Goal: Task Accomplishment & Management: Use online tool/utility

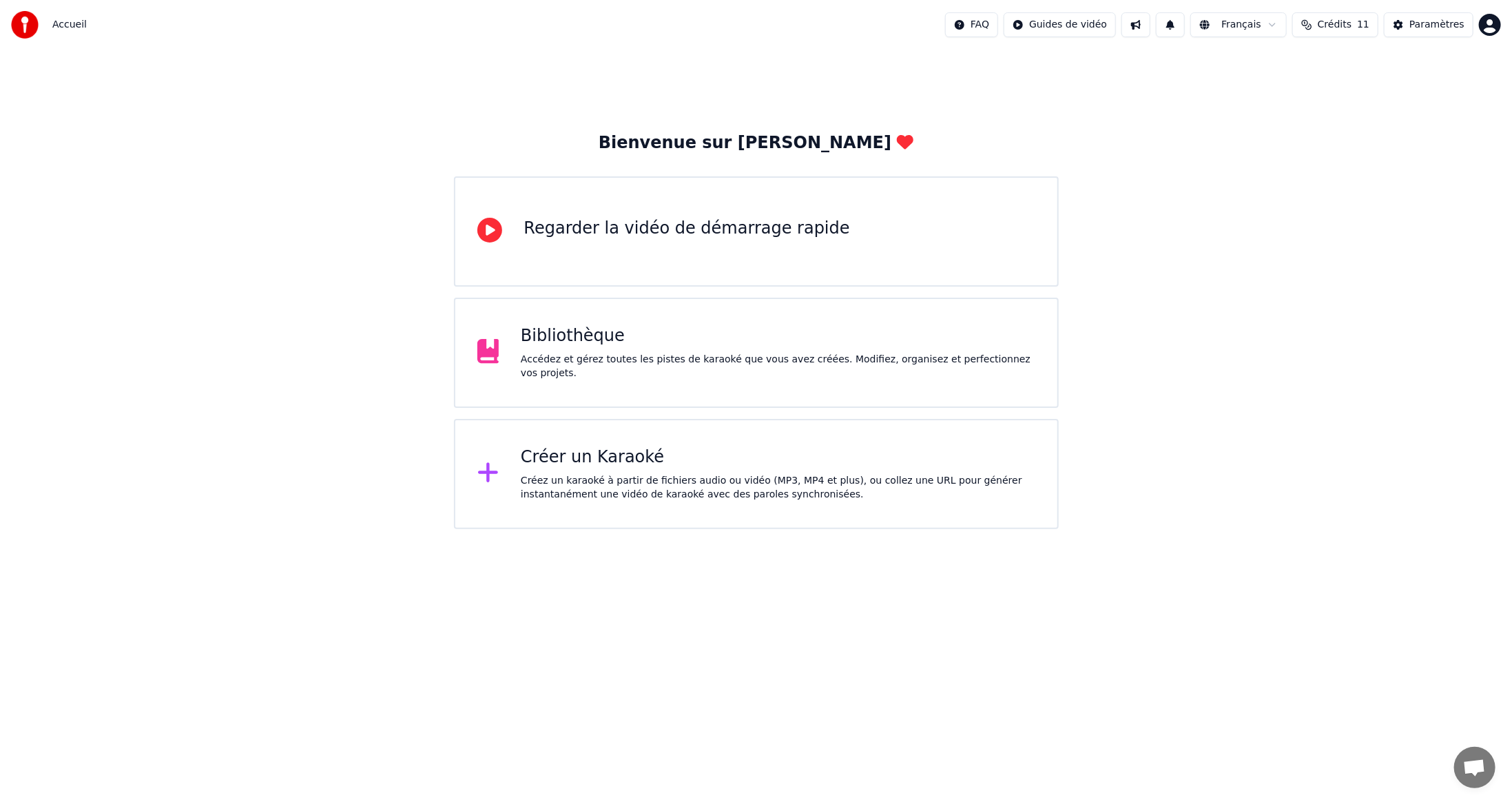
click at [579, 360] on div "Accédez et gérez toutes les pistes de karaoké que vous avez créées. Modifiez, o…" at bounding box center [778, 367] width 515 height 27
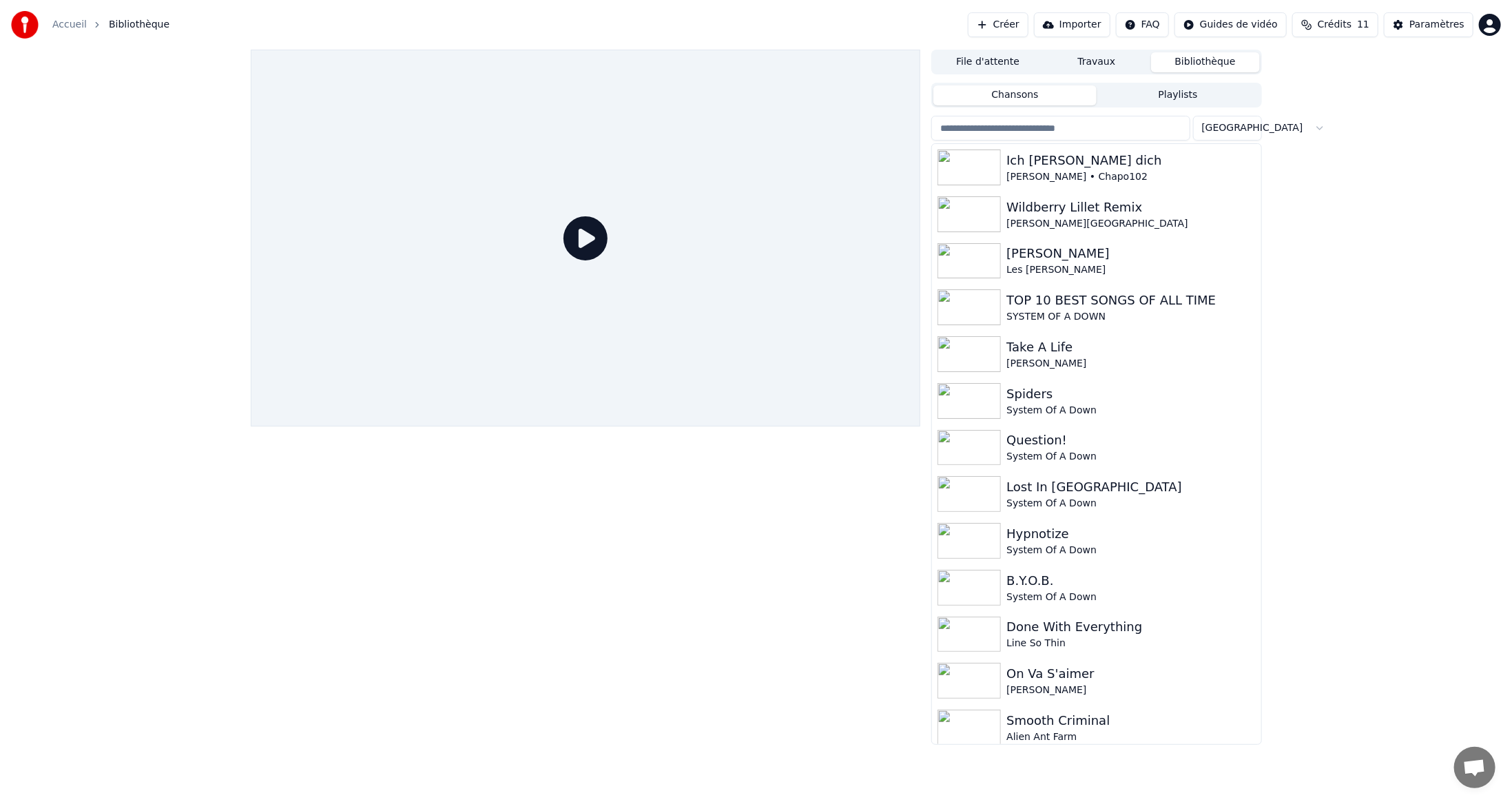
click at [1206, 58] on button "Bibliothèque" at bounding box center [1206, 62] width 109 height 20
click at [1029, 127] on input "search" at bounding box center [1060, 128] width 259 height 24
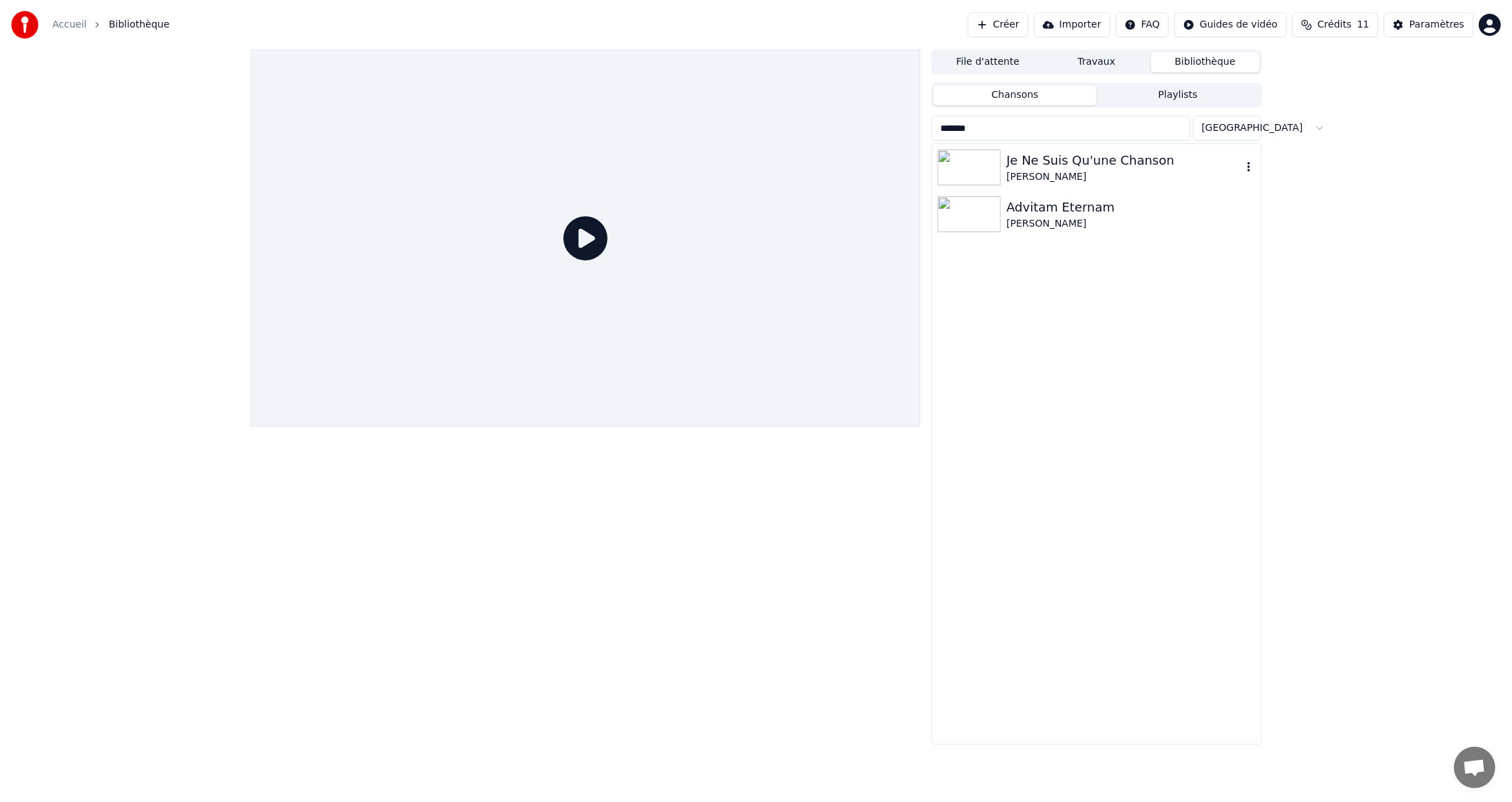
type input "*******"
click at [969, 168] on img at bounding box center [969, 167] width 63 height 36
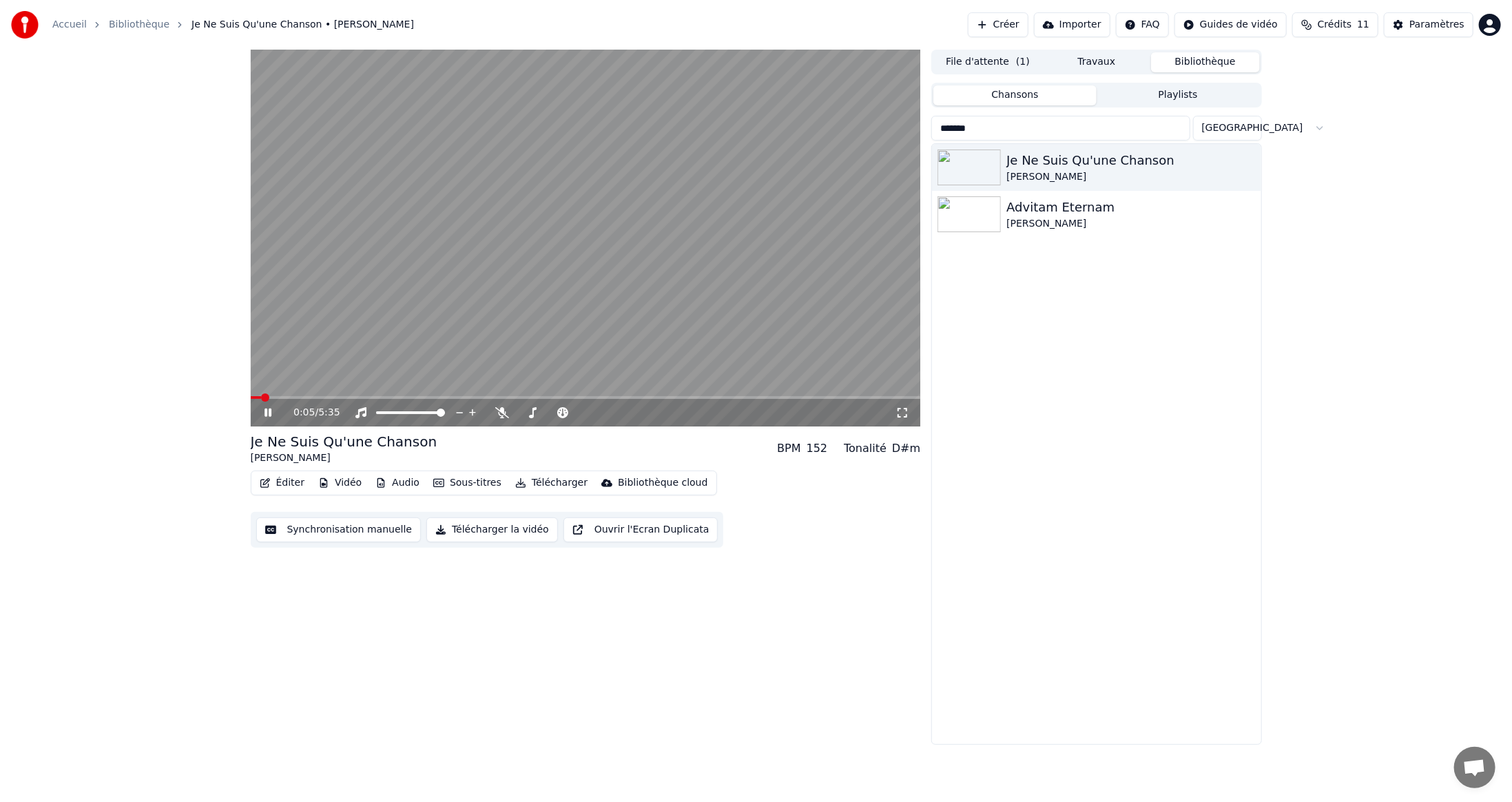
click at [289, 482] on button "Éditer" at bounding box center [282, 483] width 56 height 20
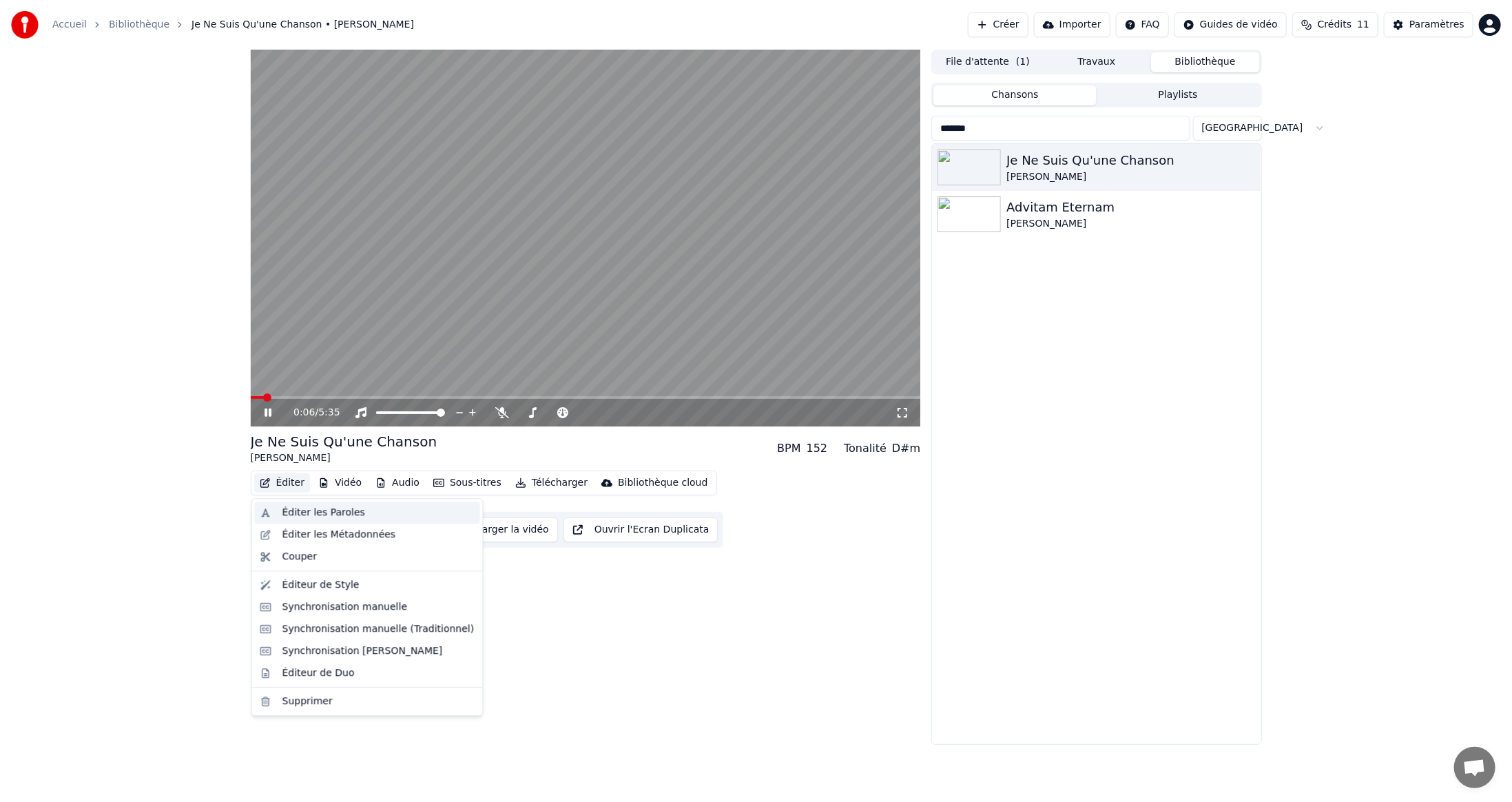
click at [320, 514] on div "Éditer les Paroles" at bounding box center [324, 512] width 83 height 14
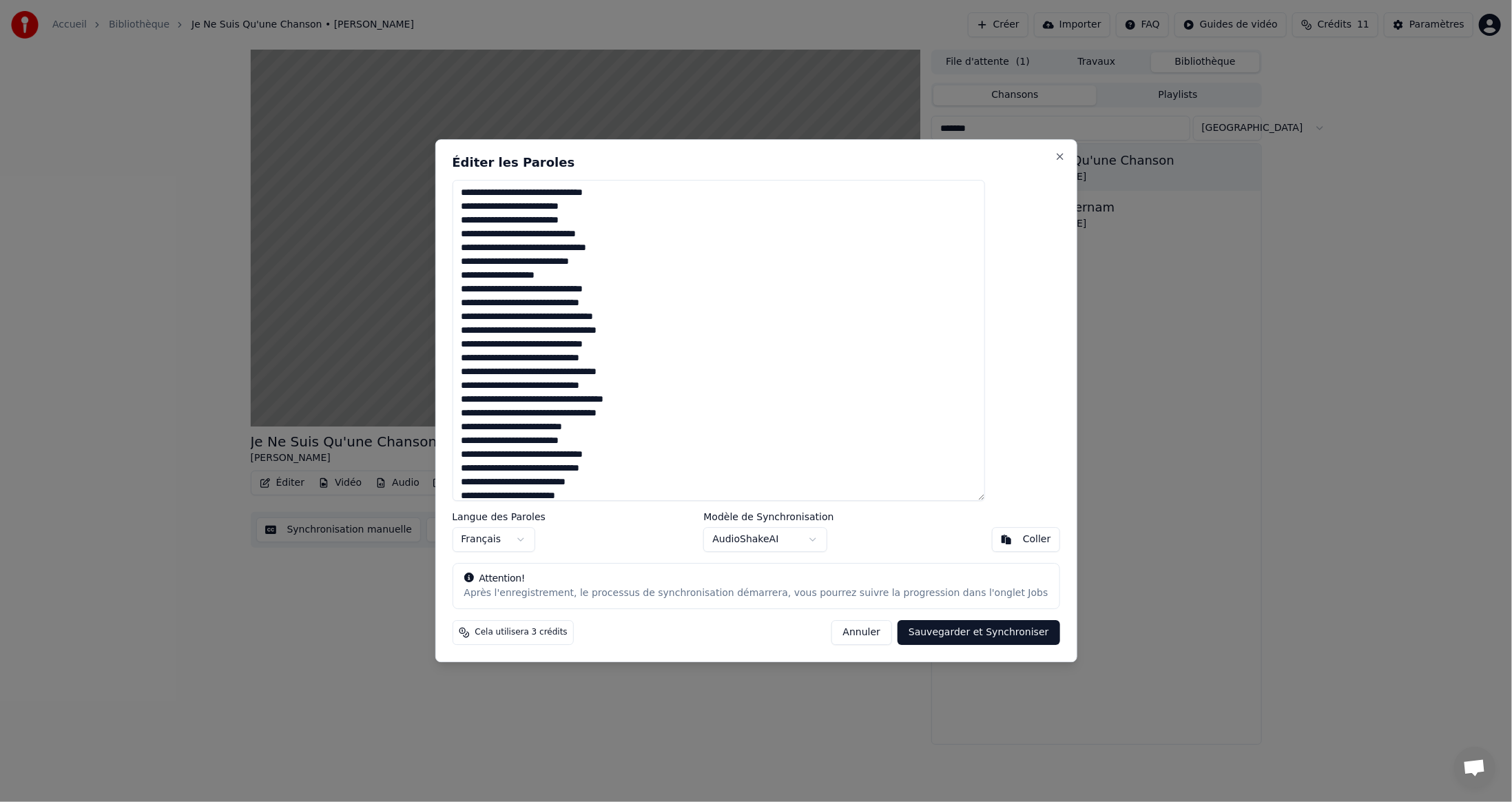
click at [626, 347] on textarea at bounding box center [718, 340] width 534 height 321
click at [1029, 559] on div "Éditer les Paroles Langue des Paroles Français Modèle de Synchronisation AudioS…" at bounding box center [756, 401] width 642 height 523
drag, startPoint x: 497, startPoint y: 191, endPoint x: 721, endPoint y: 562, distance: 433.4
click at [721, 562] on div "Éditer les Paroles Langue des Paroles Français Modèle de Synchronisation AudioS…" at bounding box center [756, 401] width 642 height 523
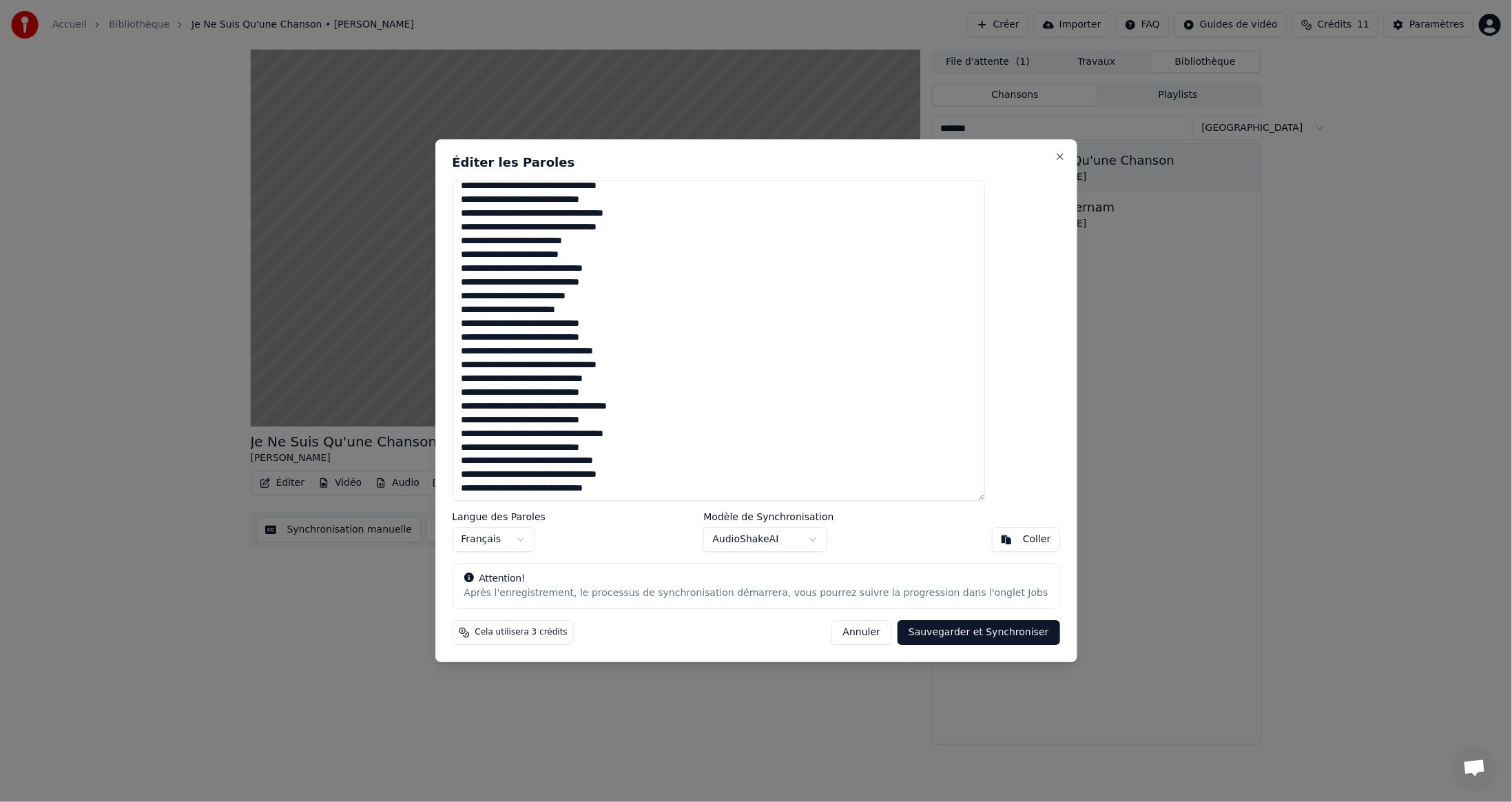
paste textarea "**********"
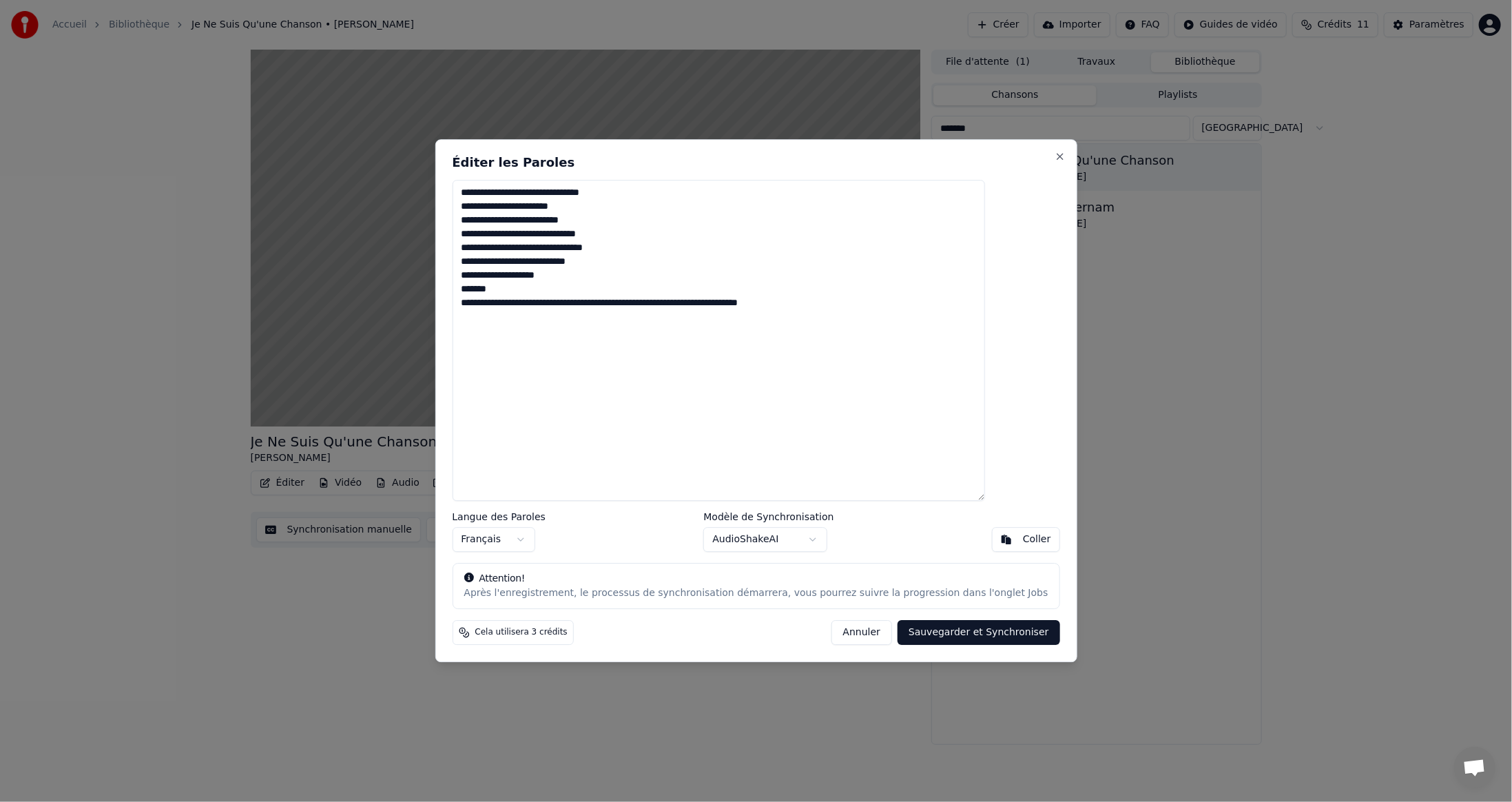
scroll to position [0, 0]
click at [686, 350] on textarea "**********" at bounding box center [718, 340] width 534 height 321
click at [842, 632] on button "Annuler" at bounding box center [862, 632] width 60 height 24
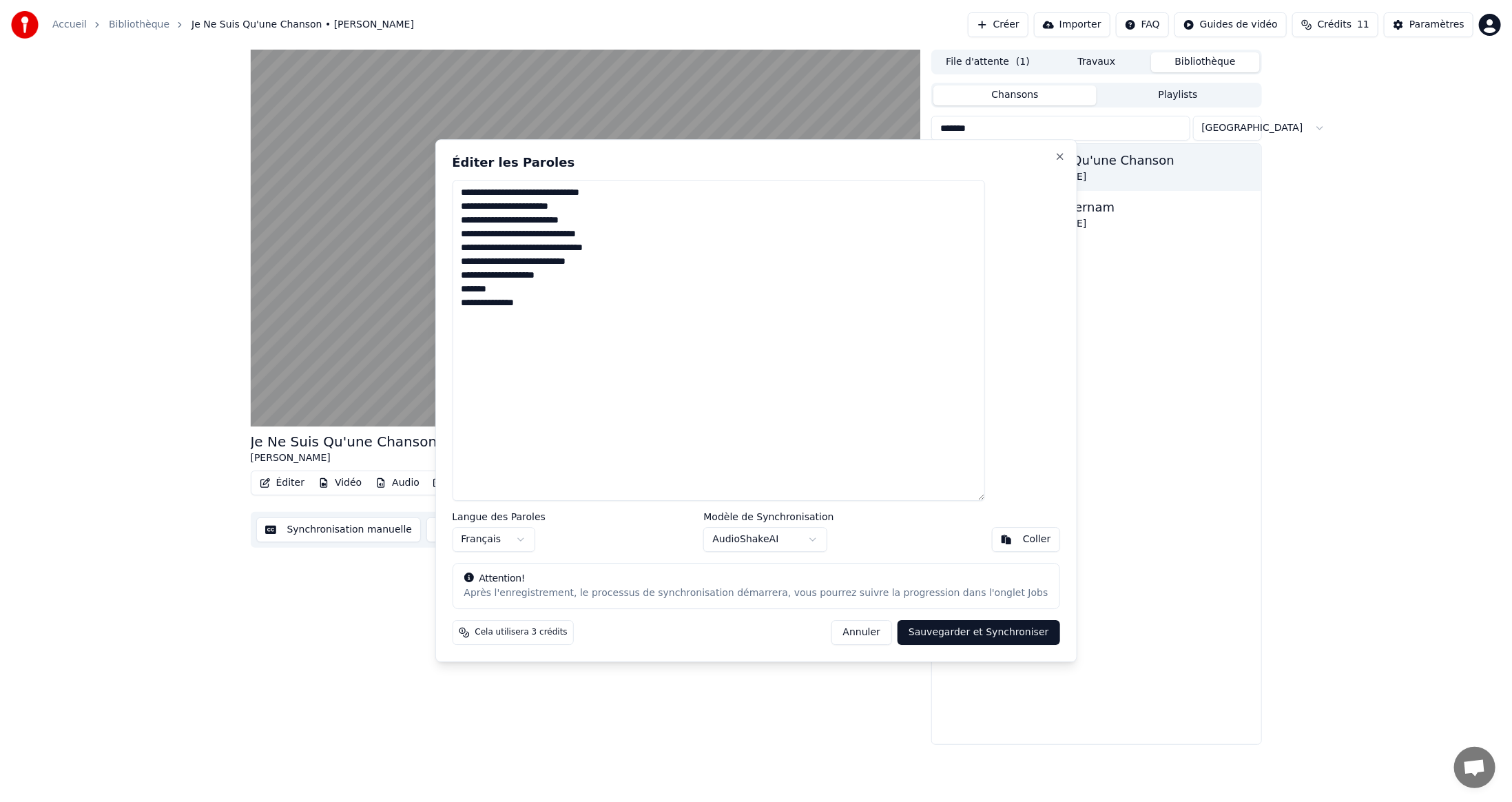
type textarea "**********"
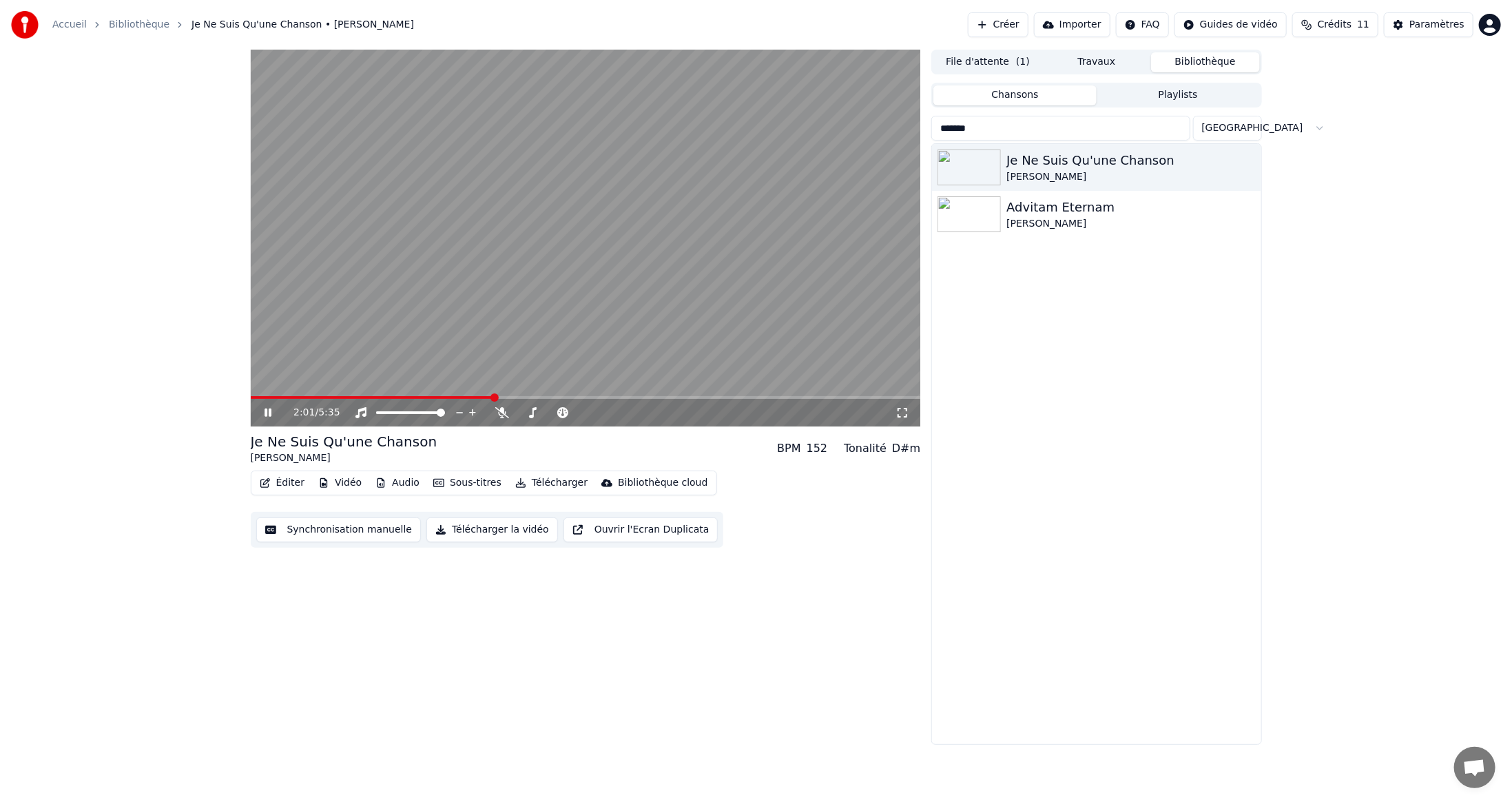
click at [614, 388] on video at bounding box center [585, 238] width 670 height 377
click at [292, 487] on button "Éditer" at bounding box center [282, 483] width 56 height 20
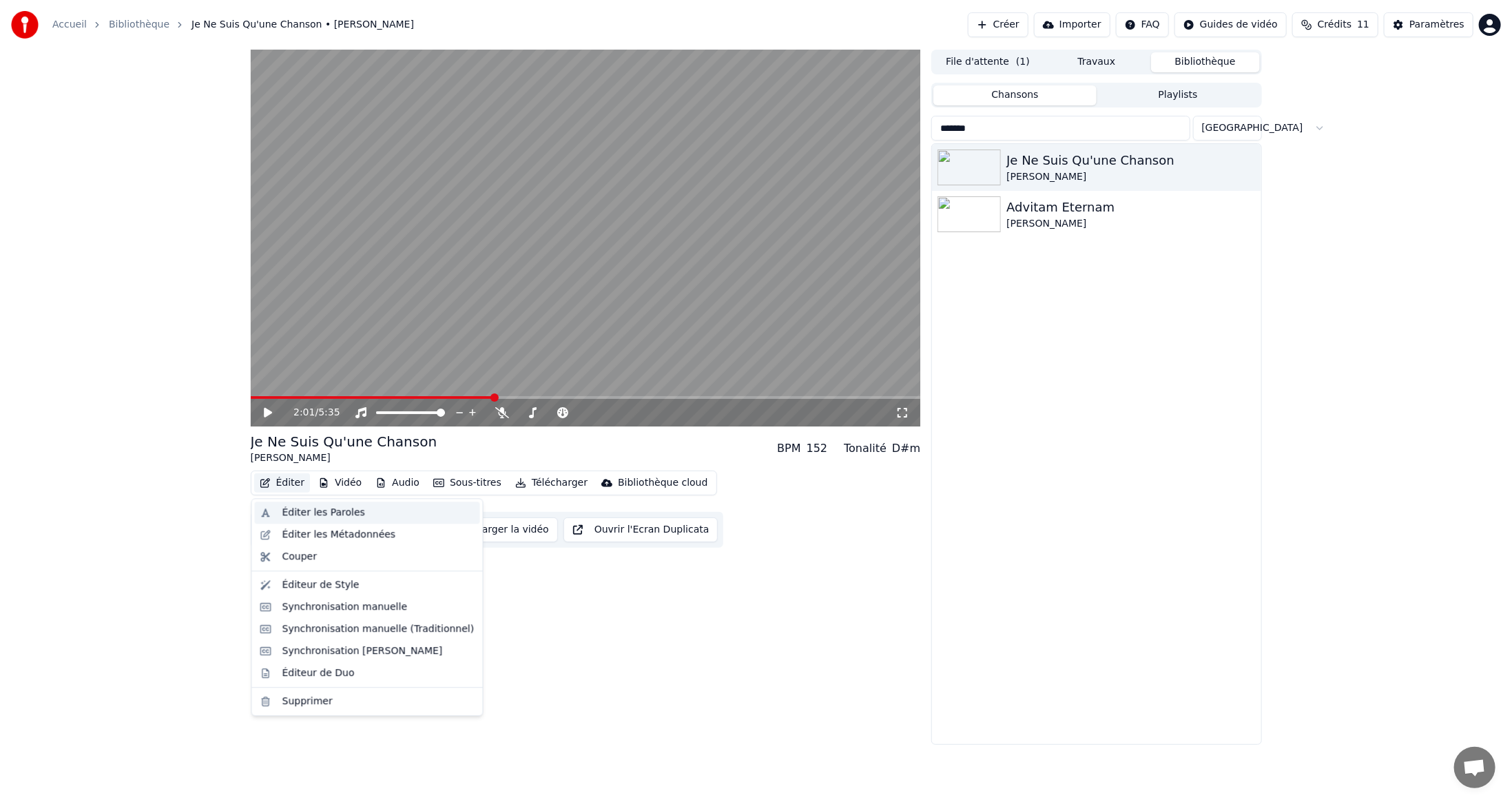
click at [330, 514] on div "Éditer les Paroles" at bounding box center [324, 512] width 83 height 14
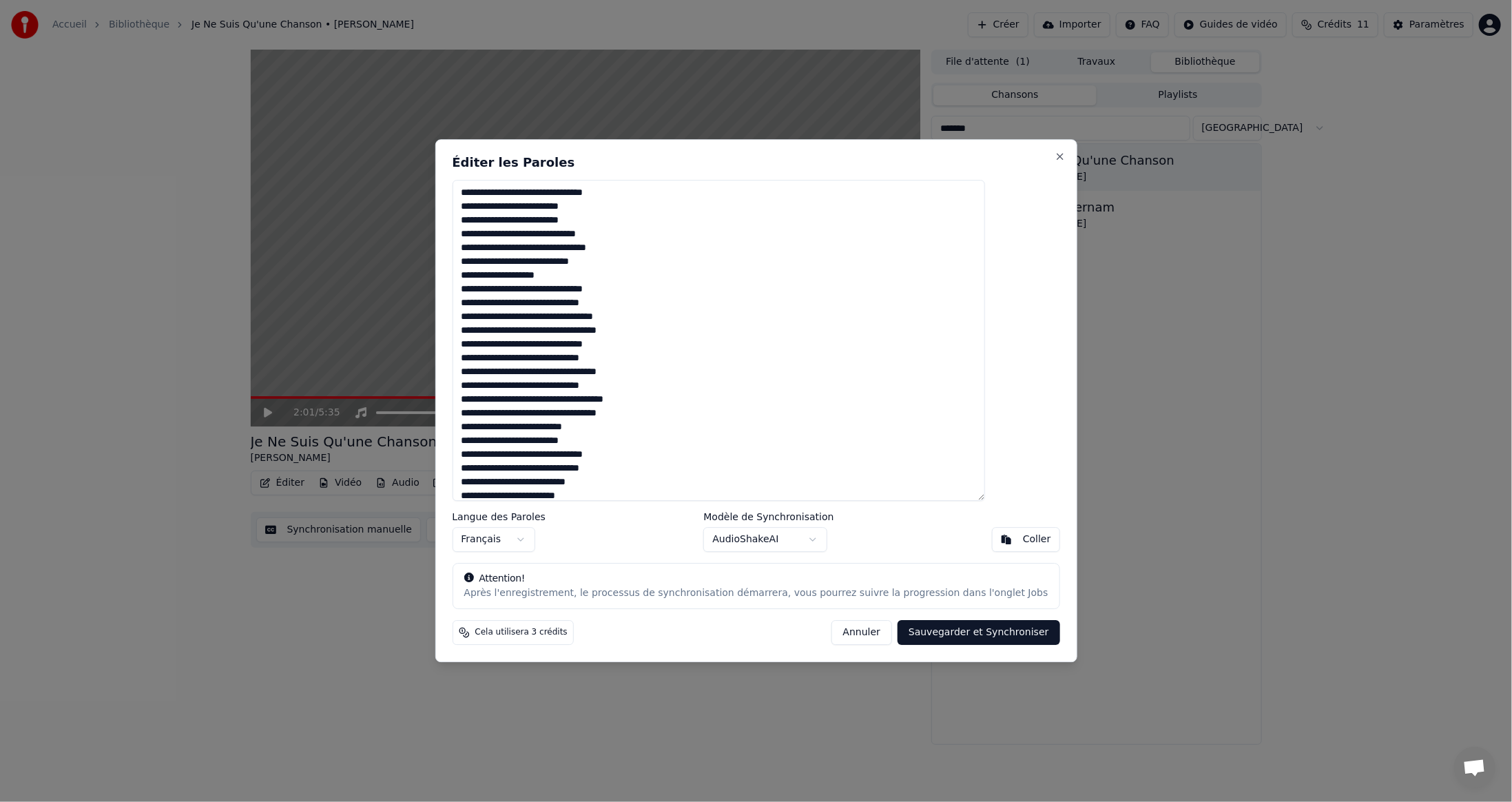
scroll to position [186, 0]
drag, startPoint x: 494, startPoint y: 189, endPoint x: 1332, endPoint y: 834, distance: 1057.5
click at [1332, 801] on html "Accueil Bibliothèque Je Ne Suis Qu'une Chanson • [PERSON_NAME] Créer Importer F…" at bounding box center [756, 401] width 1512 height 802
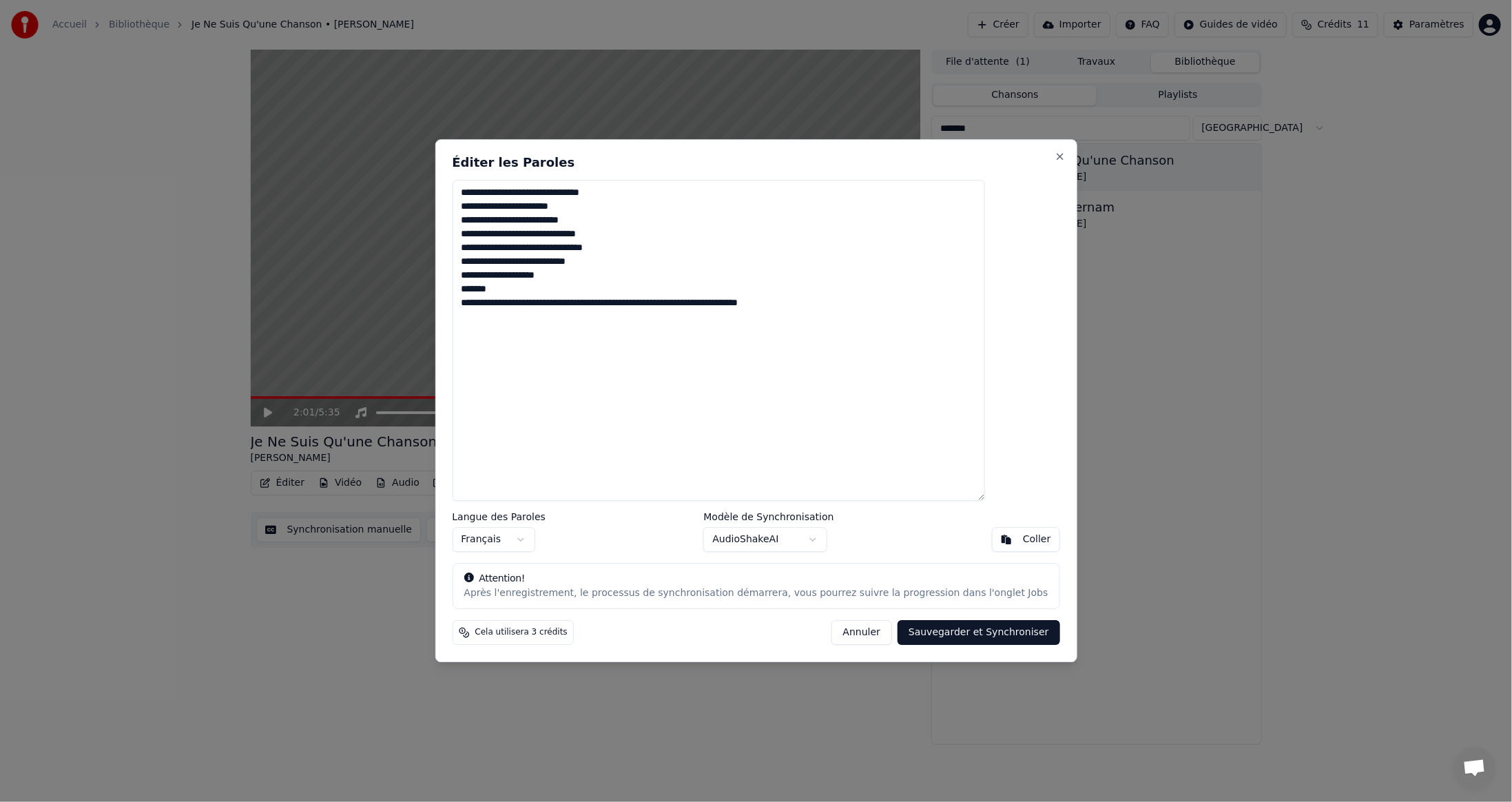
scroll to position [0, 0]
click at [842, 629] on button "Annuler" at bounding box center [862, 632] width 60 height 24
type textarea "**********"
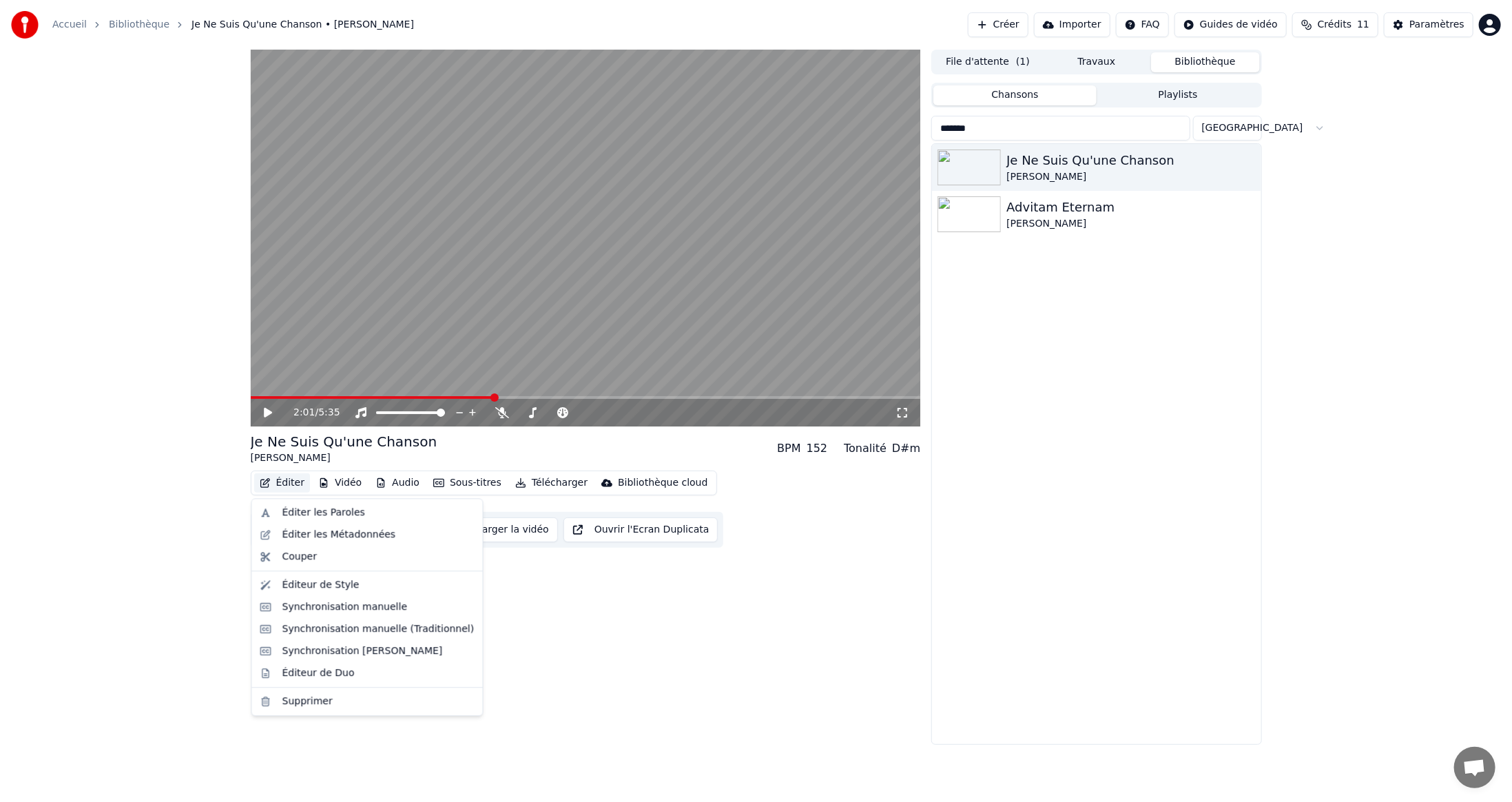
click at [301, 480] on button "Éditer" at bounding box center [282, 483] width 56 height 20
click at [299, 513] on div "Éditer les Paroles" at bounding box center [324, 512] width 83 height 14
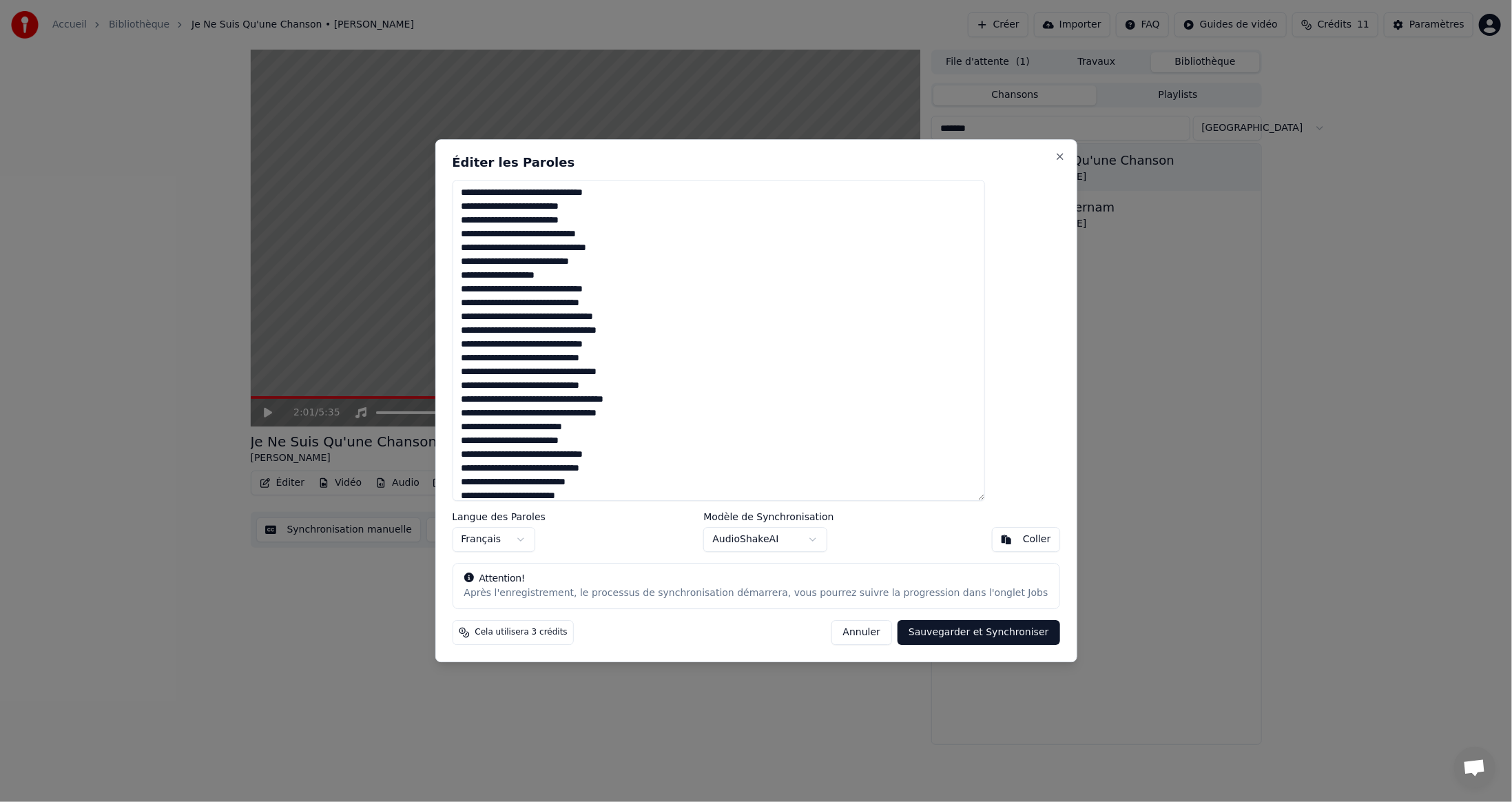
scroll to position [186, 0]
drag, startPoint x: 494, startPoint y: 192, endPoint x: 702, endPoint y: 518, distance: 386.7
click at [702, 518] on div "Éditer les Paroles Langue des Paroles Français Modèle de Synchronisation AudioS…" at bounding box center [756, 401] width 642 height 523
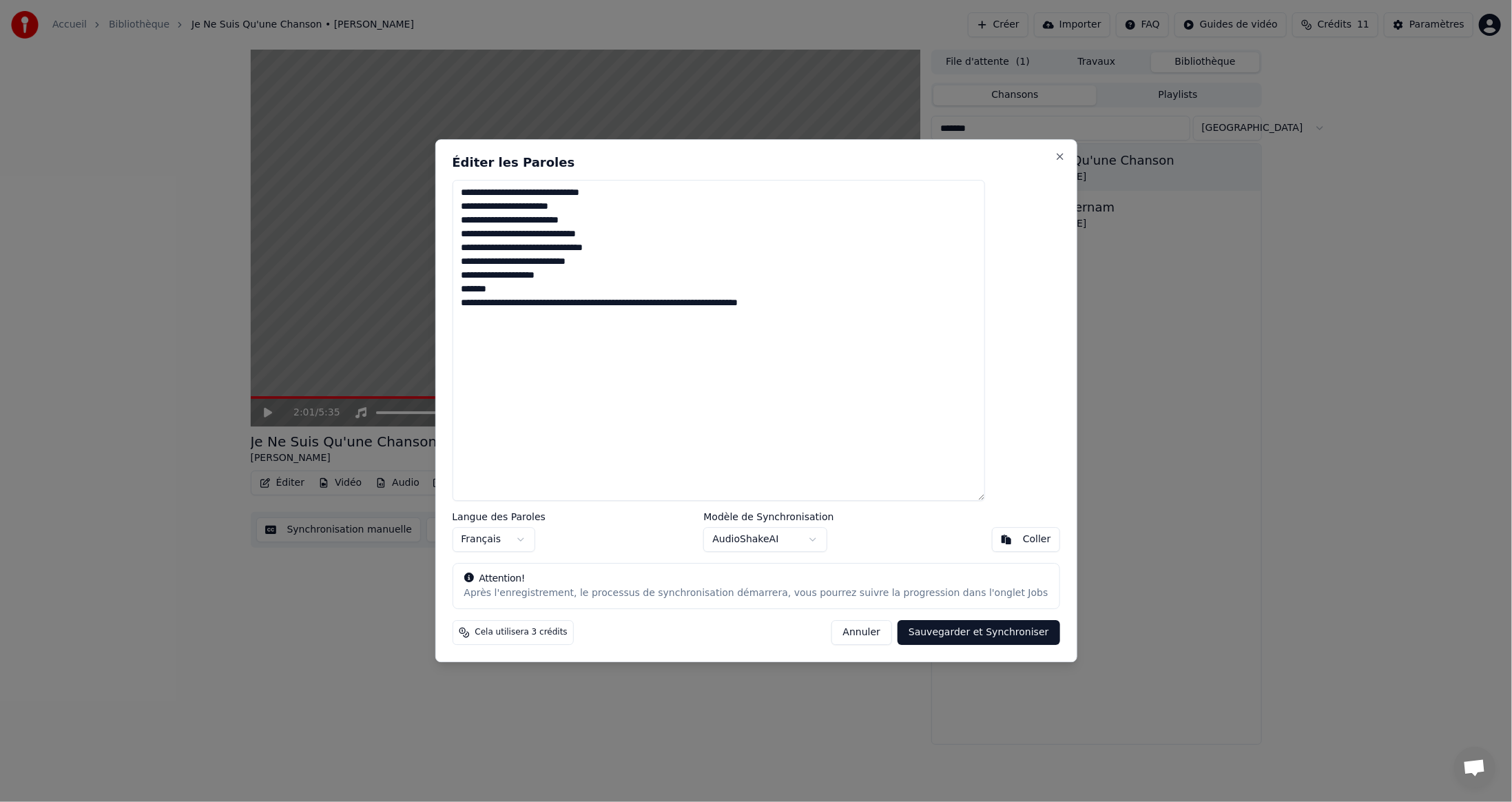
scroll to position [0, 0]
click at [849, 632] on button "Annuler" at bounding box center [862, 632] width 60 height 24
type textarea "**********"
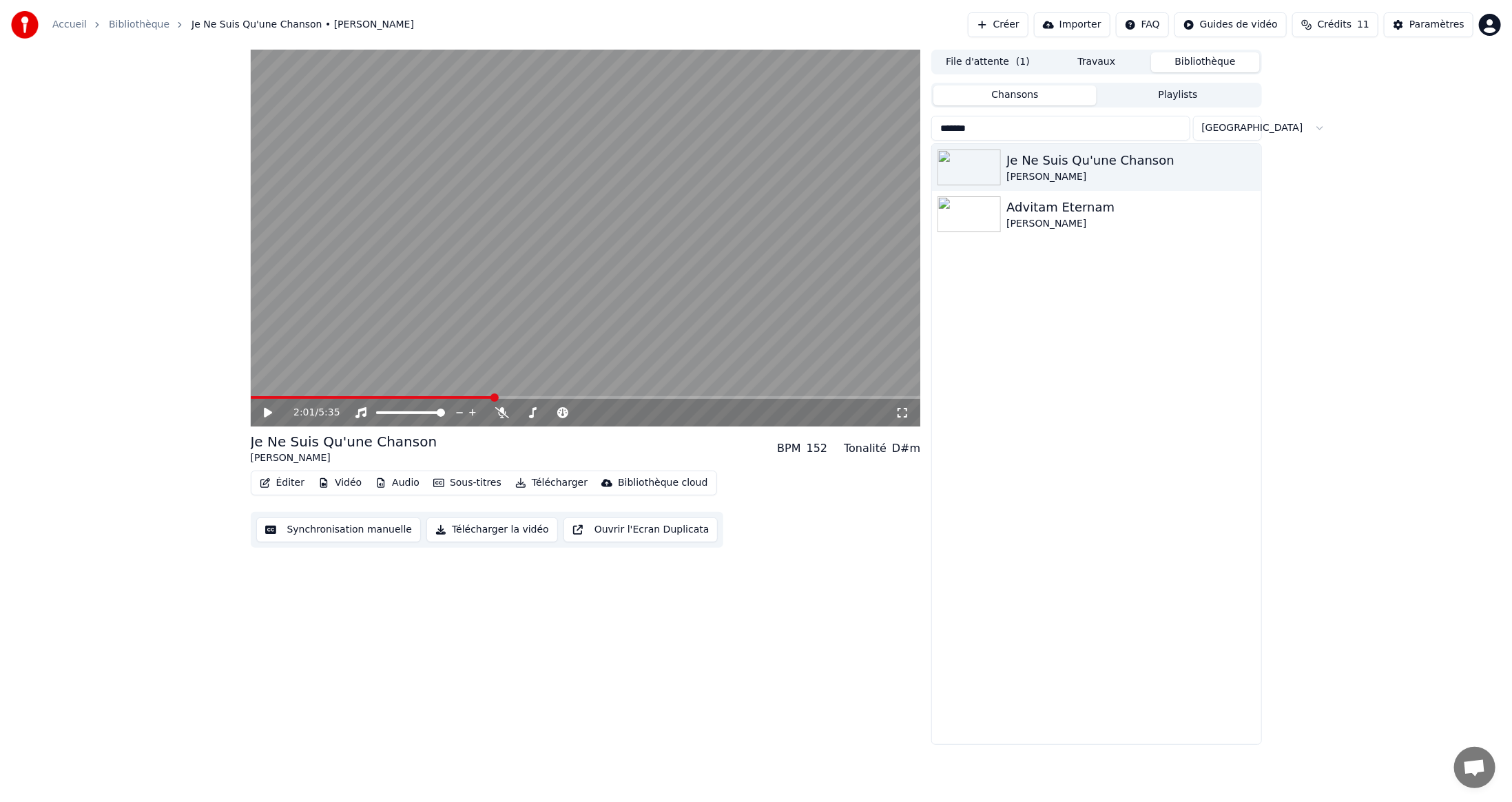
click at [303, 483] on button "Éditer" at bounding box center [282, 483] width 56 height 20
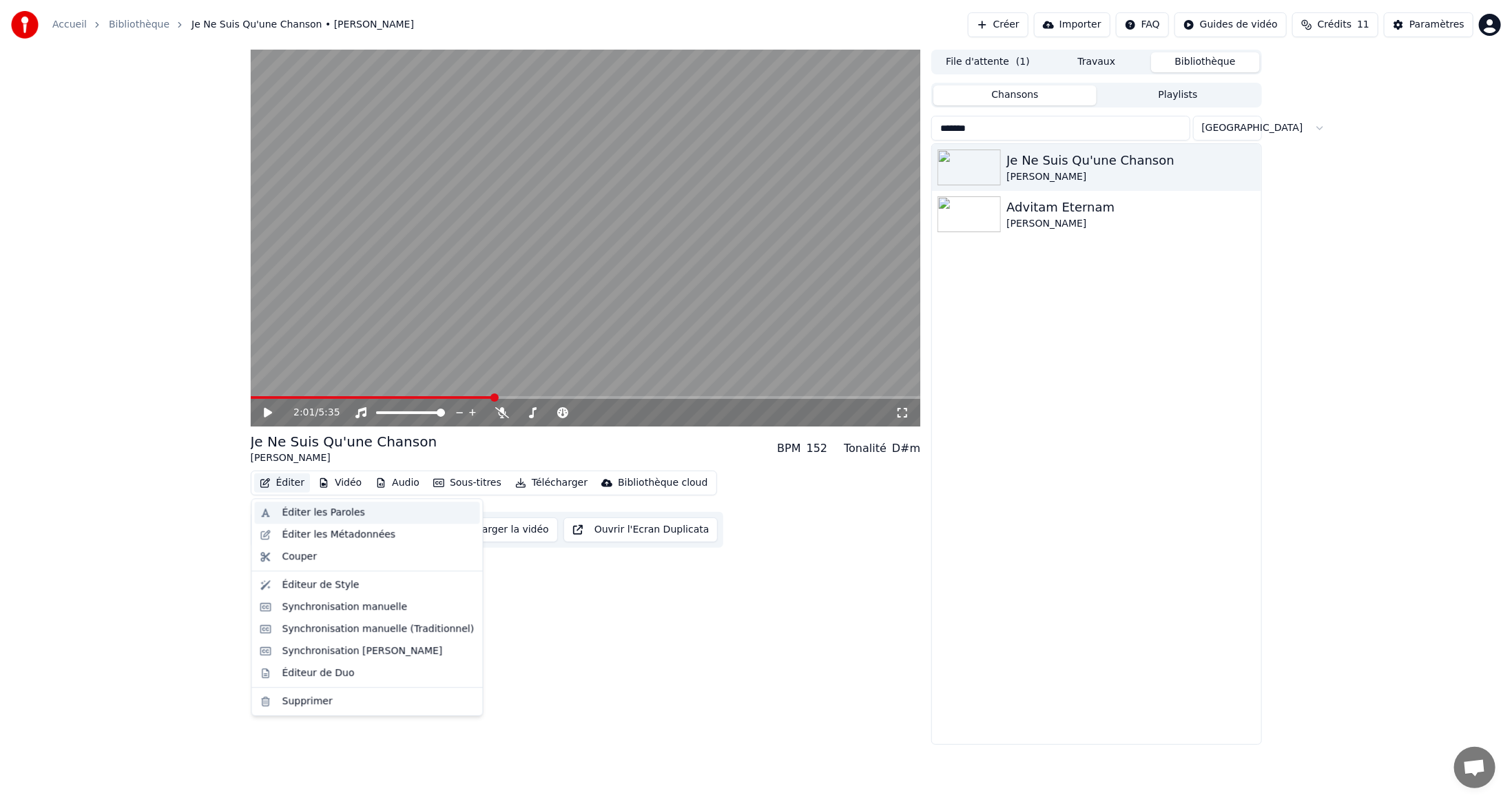
click at [304, 516] on div "Éditer les Paroles" at bounding box center [324, 512] width 83 height 14
click at [288, 480] on button "Éditer" at bounding box center [282, 483] width 56 height 20
click at [302, 512] on div "Éditer les Paroles" at bounding box center [324, 512] width 83 height 14
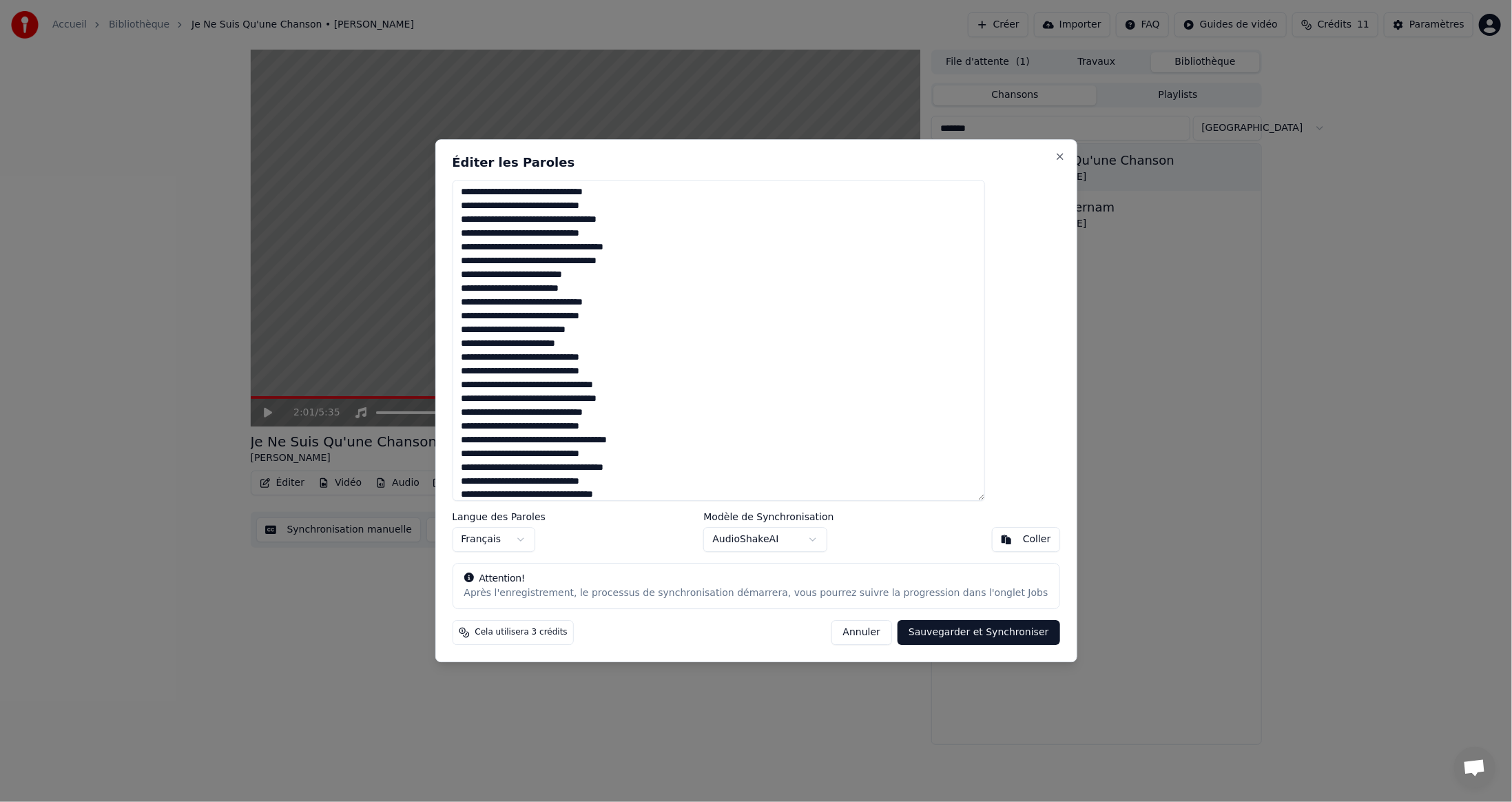
scroll to position [186, 0]
drag, startPoint x: 497, startPoint y: 191, endPoint x: 691, endPoint y: 646, distance: 494.6
click at [691, 646] on div "Éditer les Paroles Langue des Paroles Français Modèle de Synchronisation AudioS…" at bounding box center [756, 401] width 642 height 523
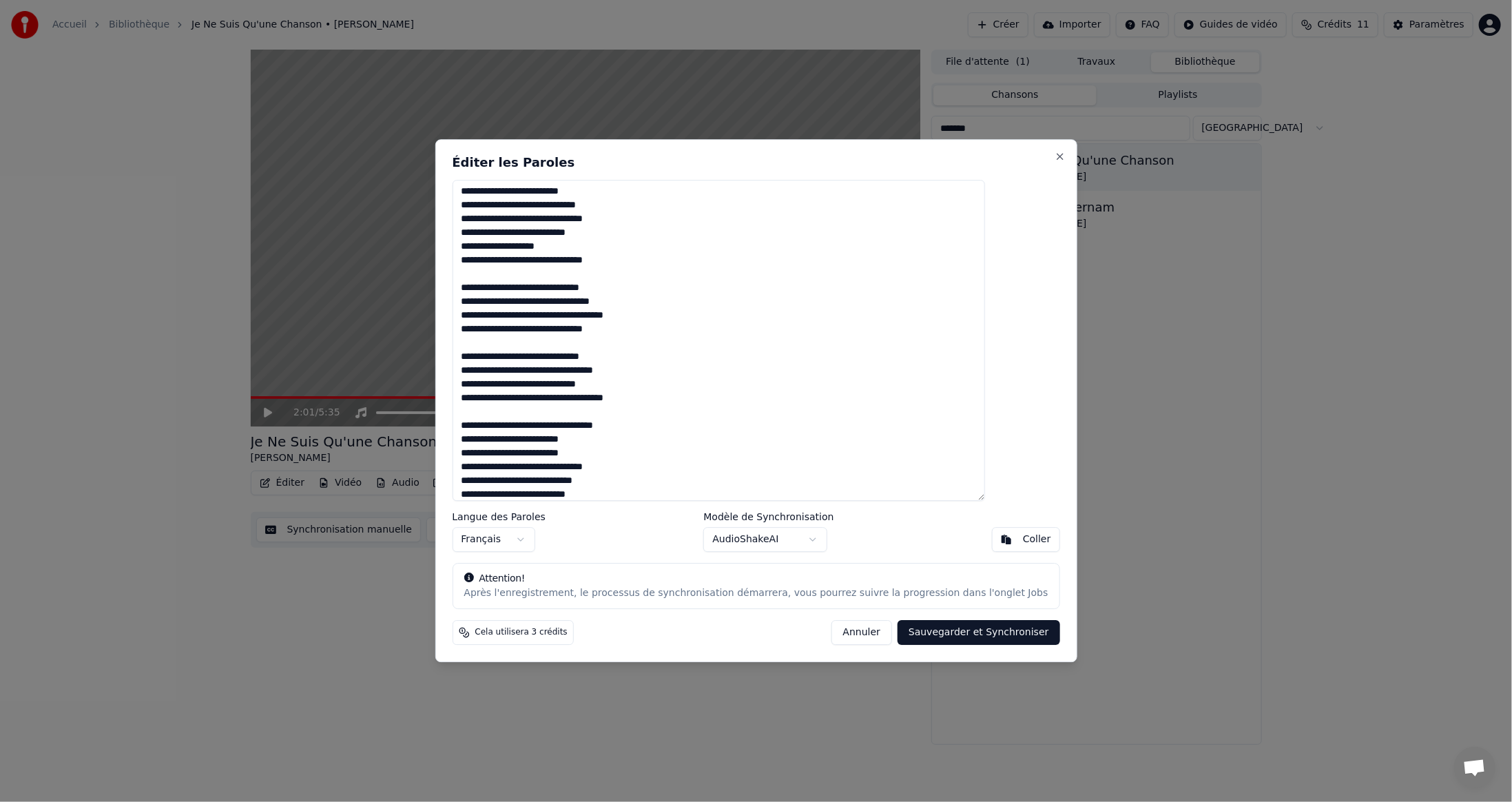
scroll to position [0, 0]
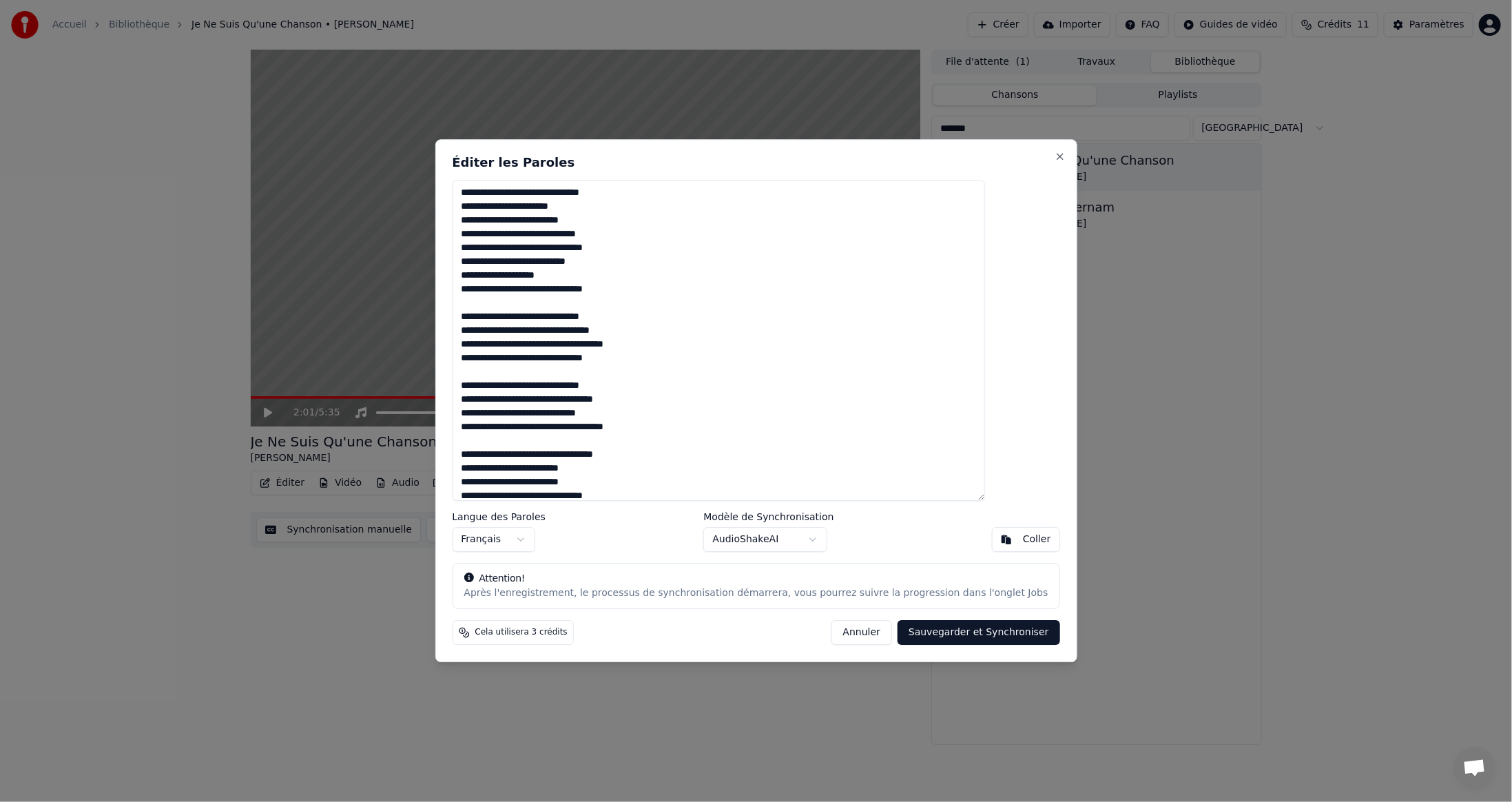
type textarea "**********"
click at [935, 634] on button "Sauvegarder et Synchroniser" at bounding box center [978, 632] width 163 height 24
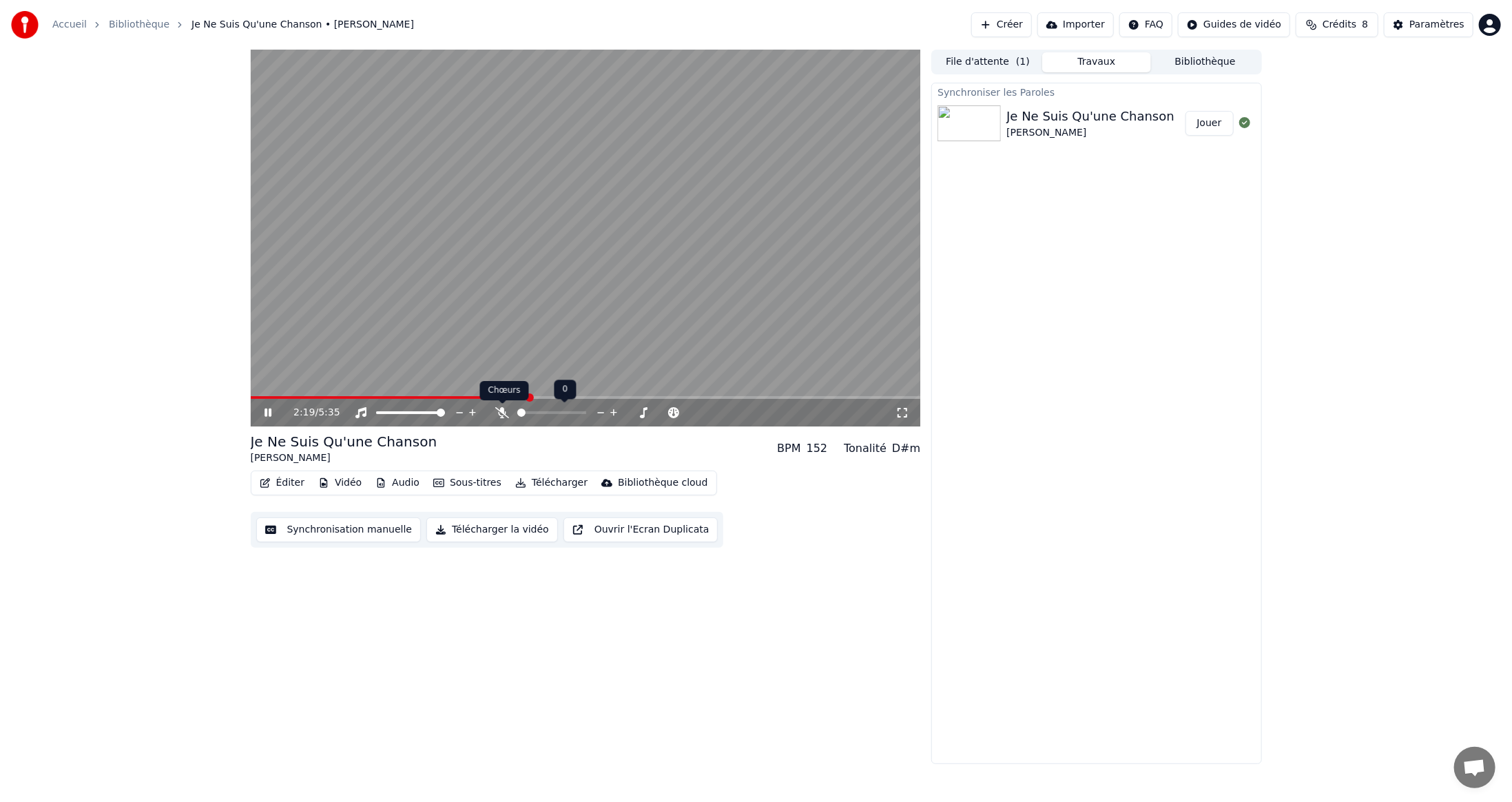
click at [502, 408] on icon at bounding box center [502, 412] width 14 height 11
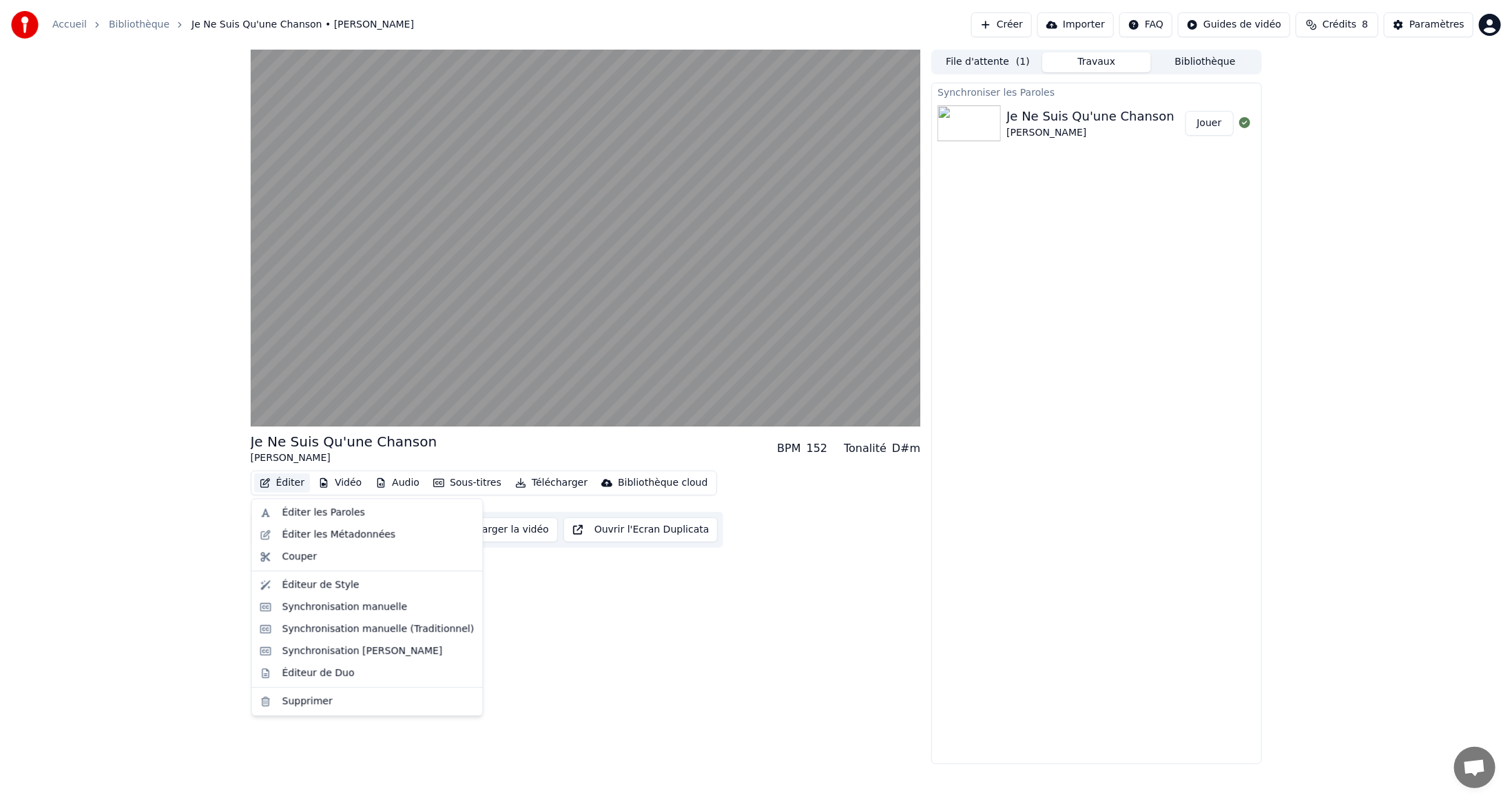
click at [287, 480] on button "Éditer" at bounding box center [282, 483] width 56 height 20
click at [298, 509] on div "Éditer les Paroles" at bounding box center [324, 512] width 83 height 14
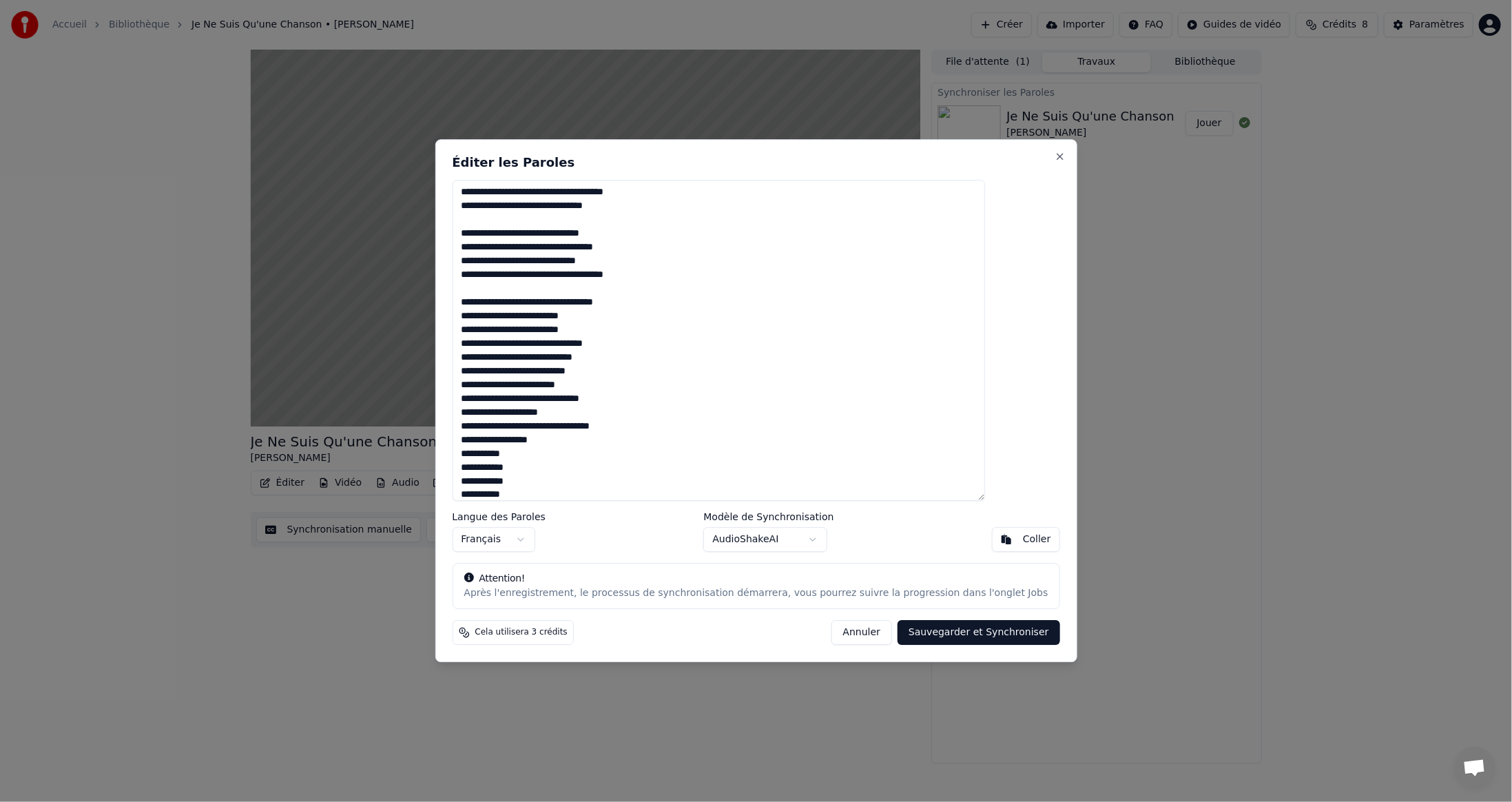
scroll to position [103, 0]
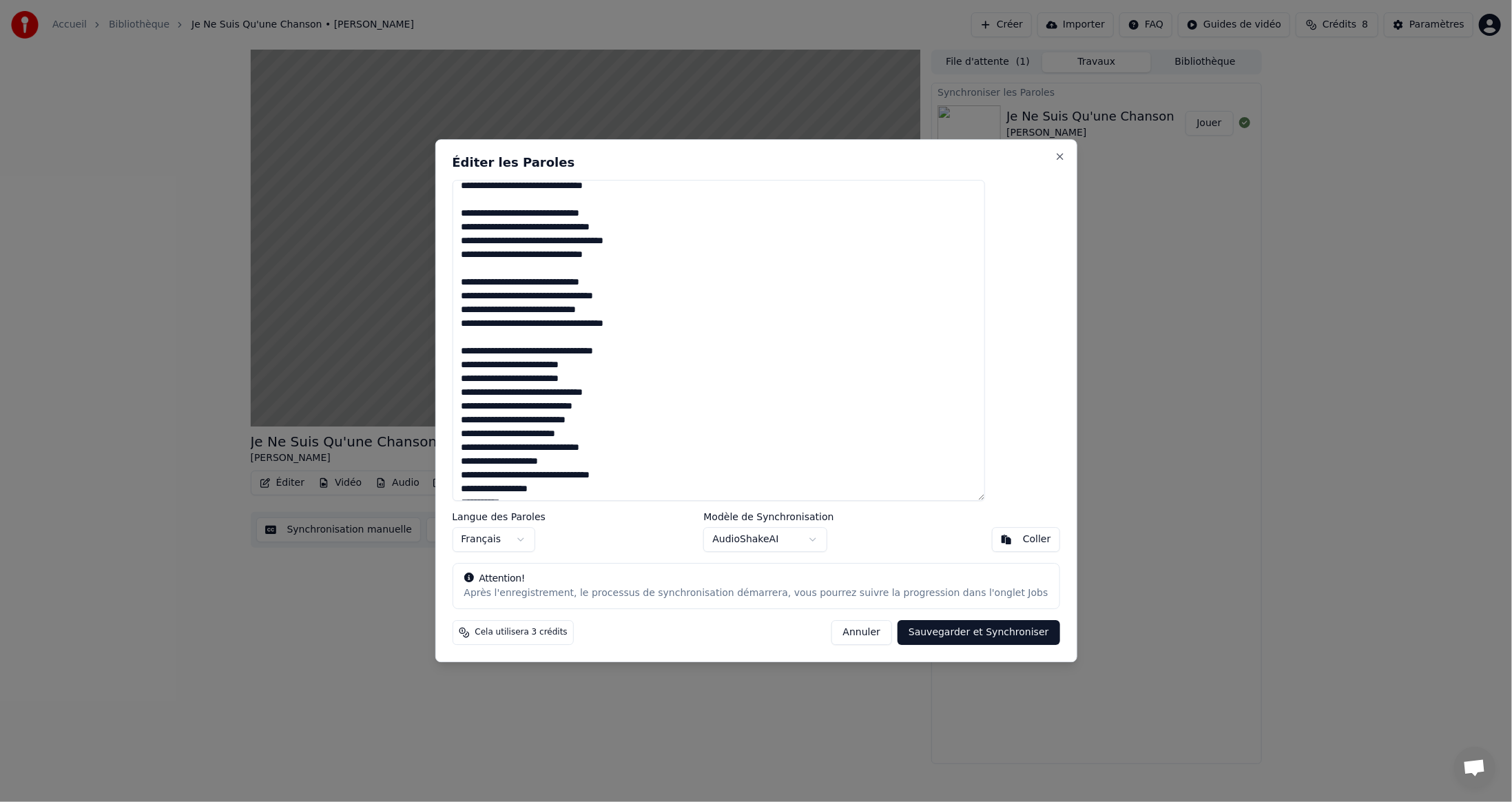
click at [851, 631] on button "Annuler" at bounding box center [862, 632] width 60 height 24
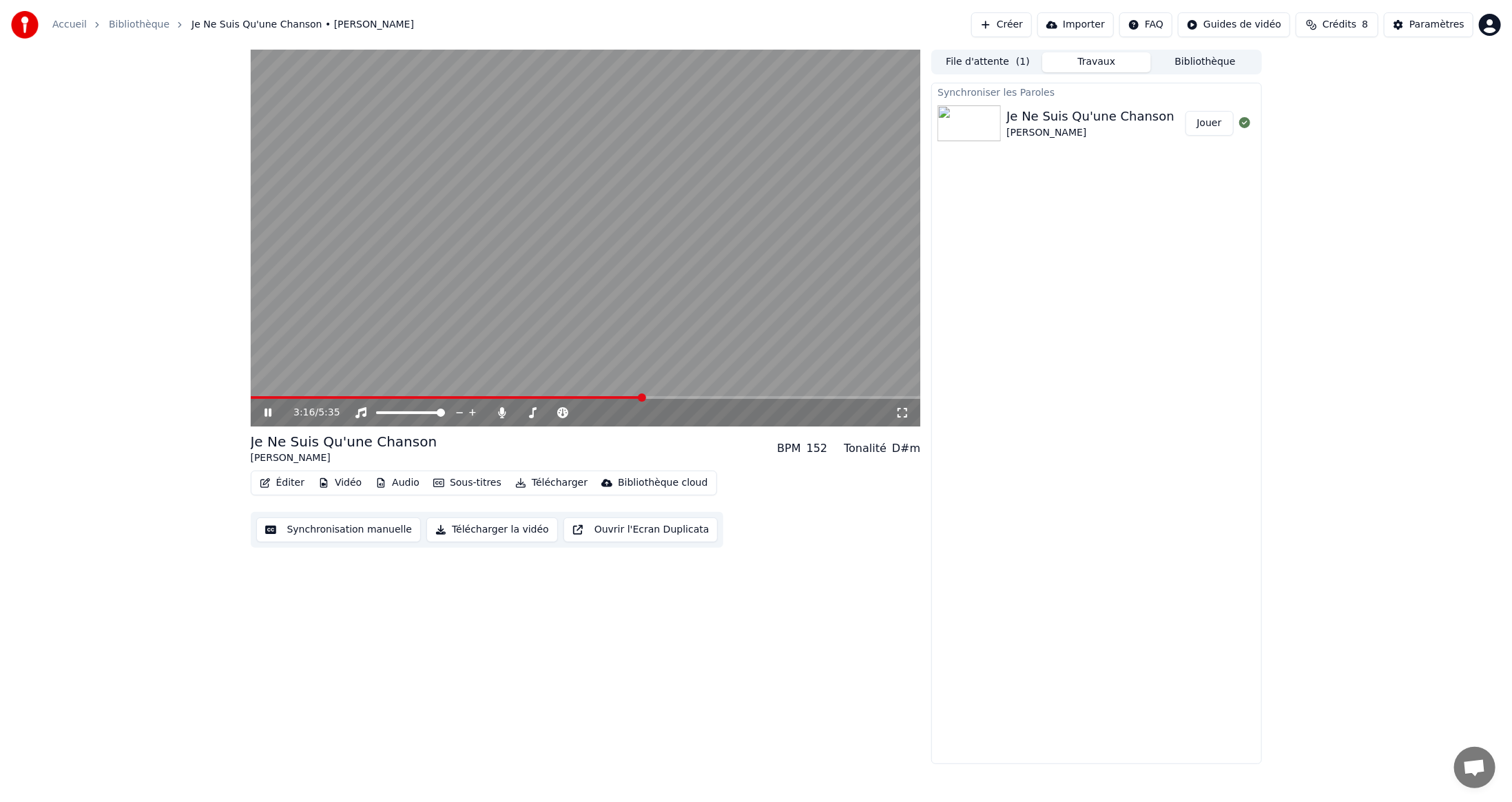
click at [266, 394] on video at bounding box center [585, 238] width 670 height 377
click at [261, 397] on span at bounding box center [257, 397] width 12 height 3
click at [251, 398] on span at bounding box center [255, 397] width 8 height 8
click at [276, 479] on button "Éditer" at bounding box center [282, 483] width 56 height 20
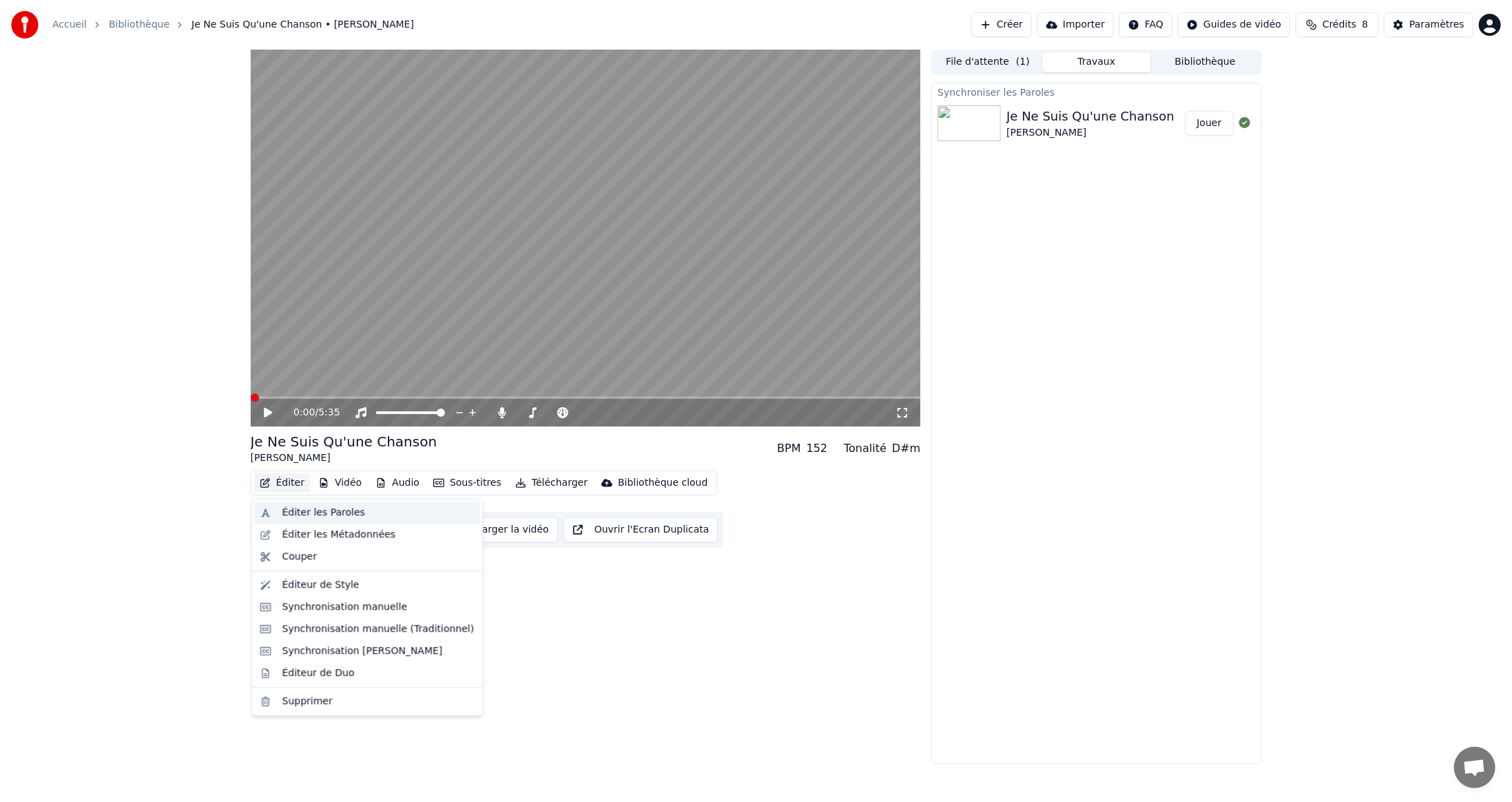
click at [297, 512] on div "Éditer les Paroles" at bounding box center [324, 512] width 83 height 14
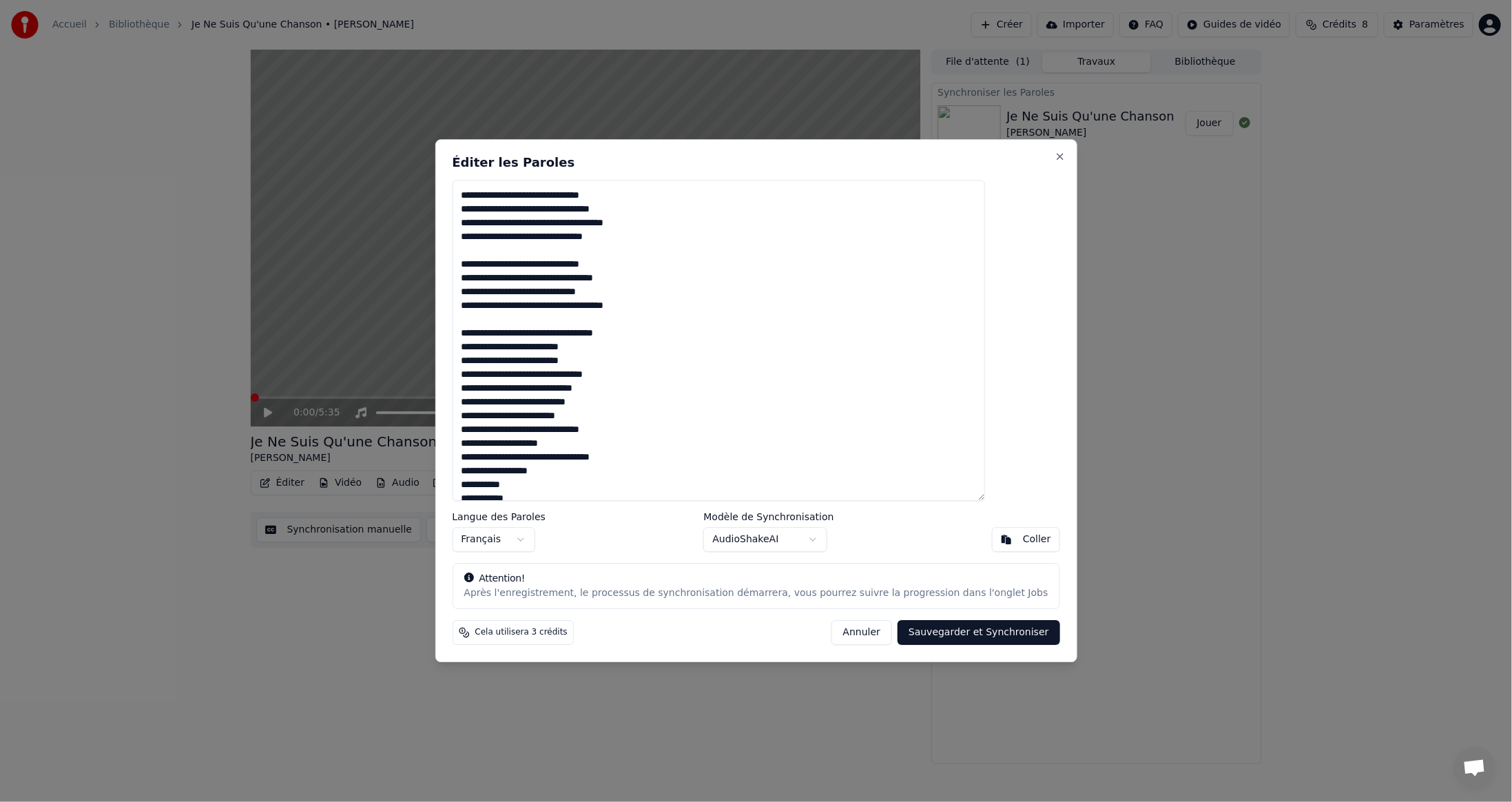
scroll to position [379, 0]
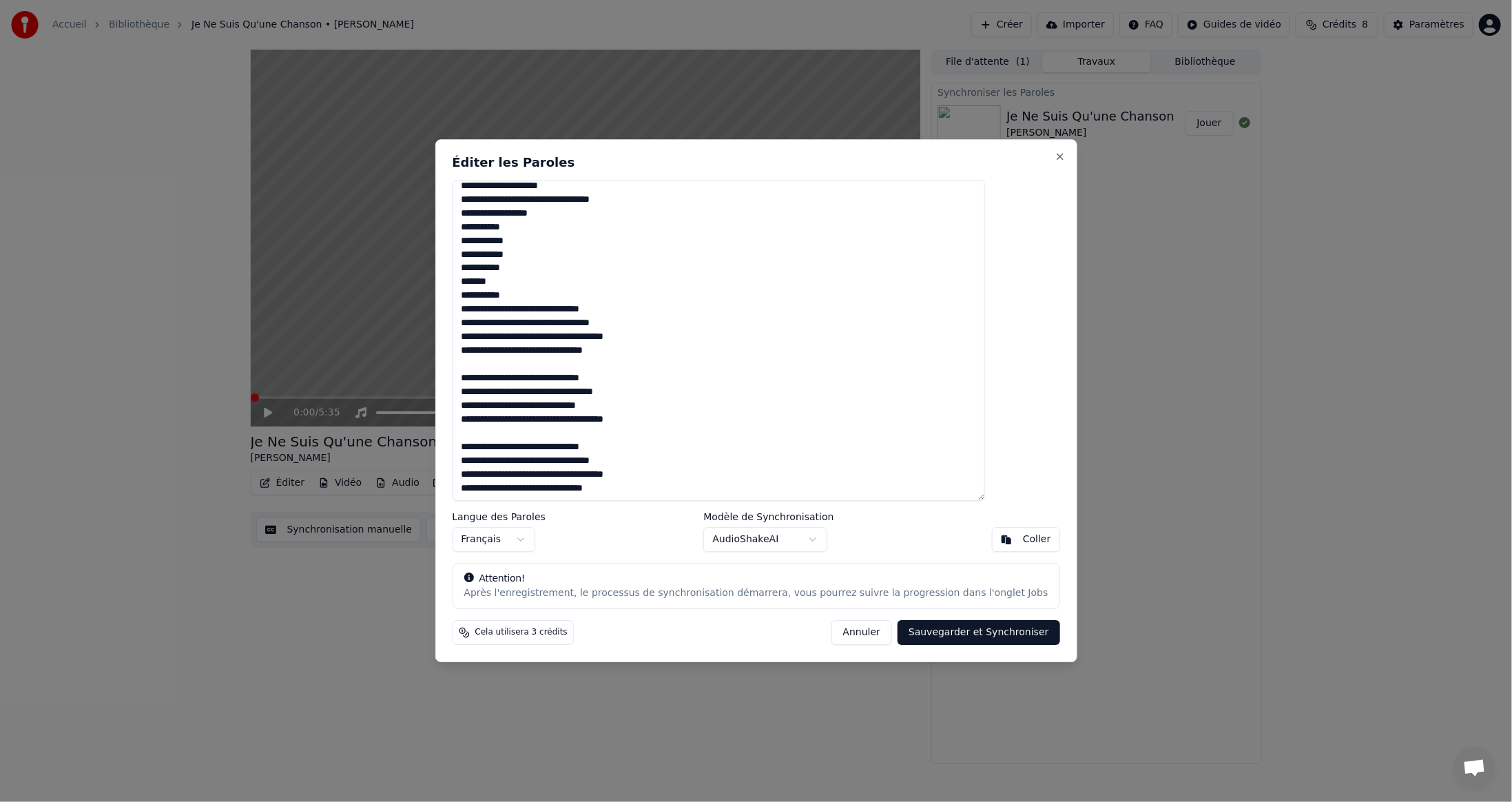
drag, startPoint x: 497, startPoint y: 190, endPoint x: 797, endPoint y: 487, distance: 422.1
click at [797, 487] on textarea at bounding box center [718, 340] width 534 height 321
click at [812, 534] on body "Accueil Bibliothèque Je Ne Suis Qu'une Chanson • [PERSON_NAME] Créer Importer F…" at bounding box center [756, 401] width 1512 height 802
click at [895, 630] on body "Accueil Bibliothèque Je Ne Suis Qu'une Chanson • [PERSON_NAME] Créer Importer F…" at bounding box center [756, 401] width 1512 height 802
click at [905, 631] on button "Sauvegarder et Synchroniser" at bounding box center [978, 632] width 163 height 24
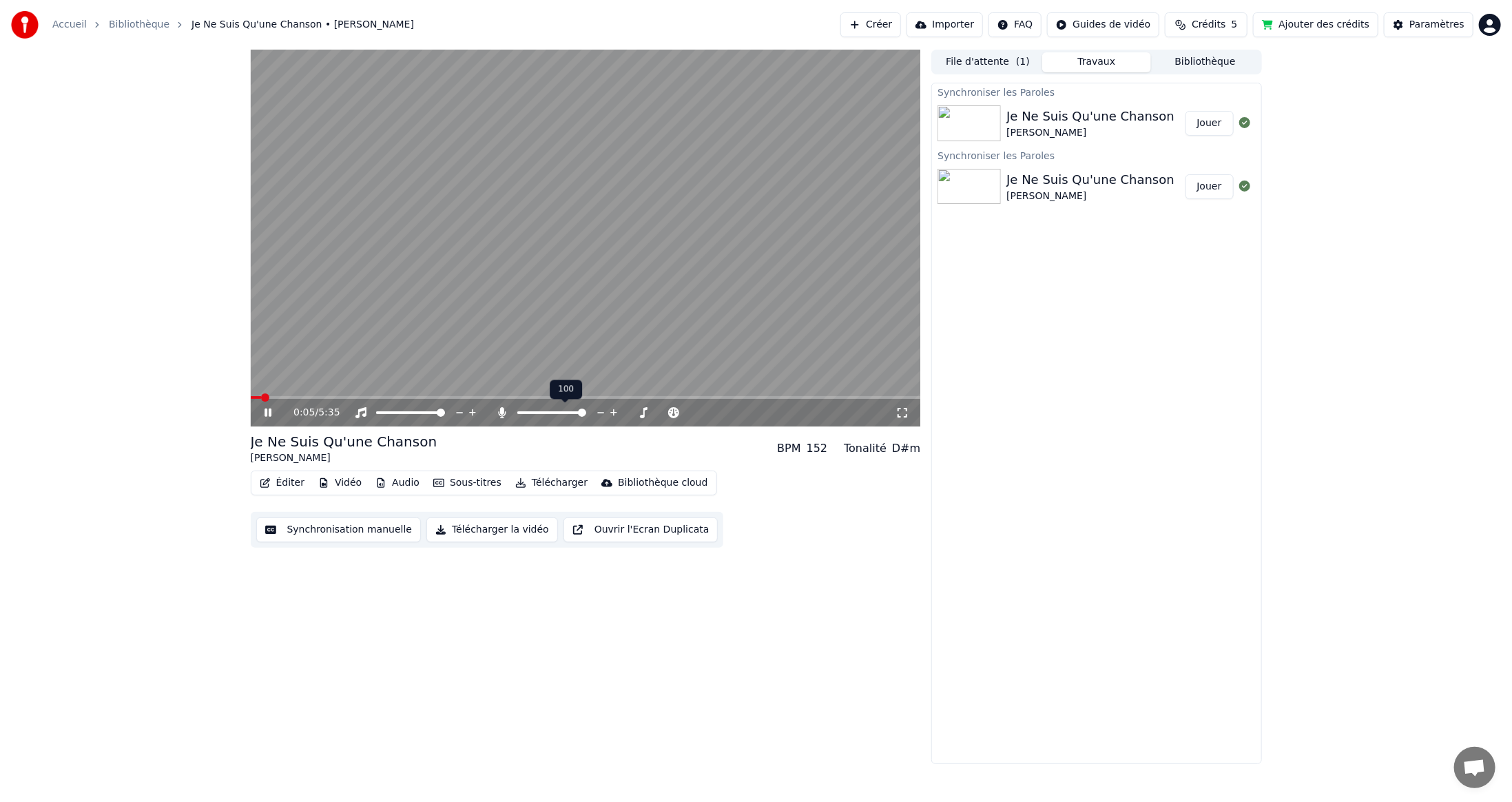
click at [500, 412] on icon at bounding box center [502, 412] width 8 height 11
click at [500, 412] on icon at bounding box center [502, 412] width 14 height 11
click at [703, 397] on span at bounding box center [585, 397] width 670 height 3
click at [773, 396] on span at bounding box center [585, 397] width 670 height 3
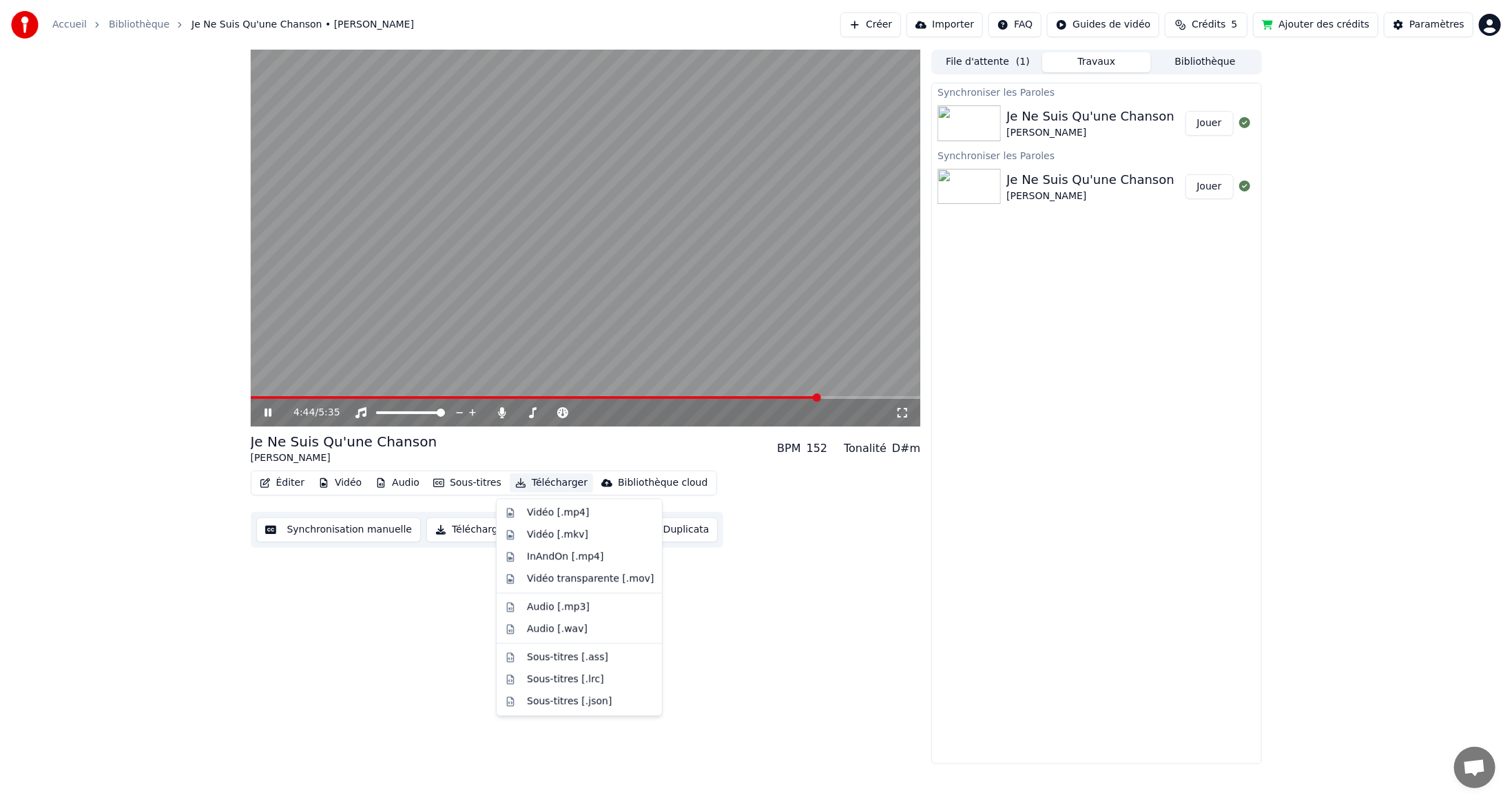
click at [546, 485] on button "Télécharger" at bounding box center [551, 483] width 83 height 20
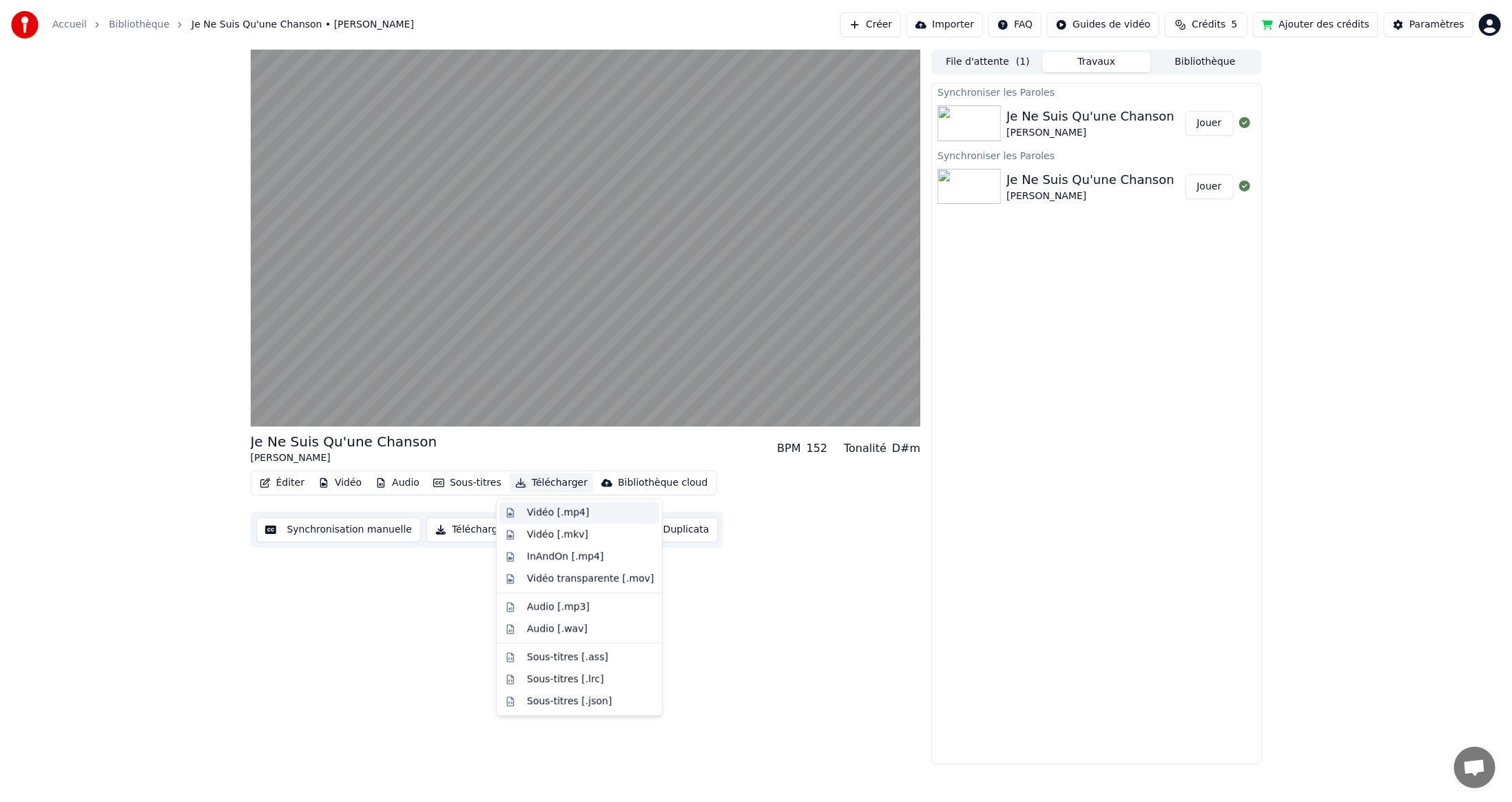
click at [538, 517] on div "Vidéo [.mp4]" at bounding box center [558, 512] width 62 height 14
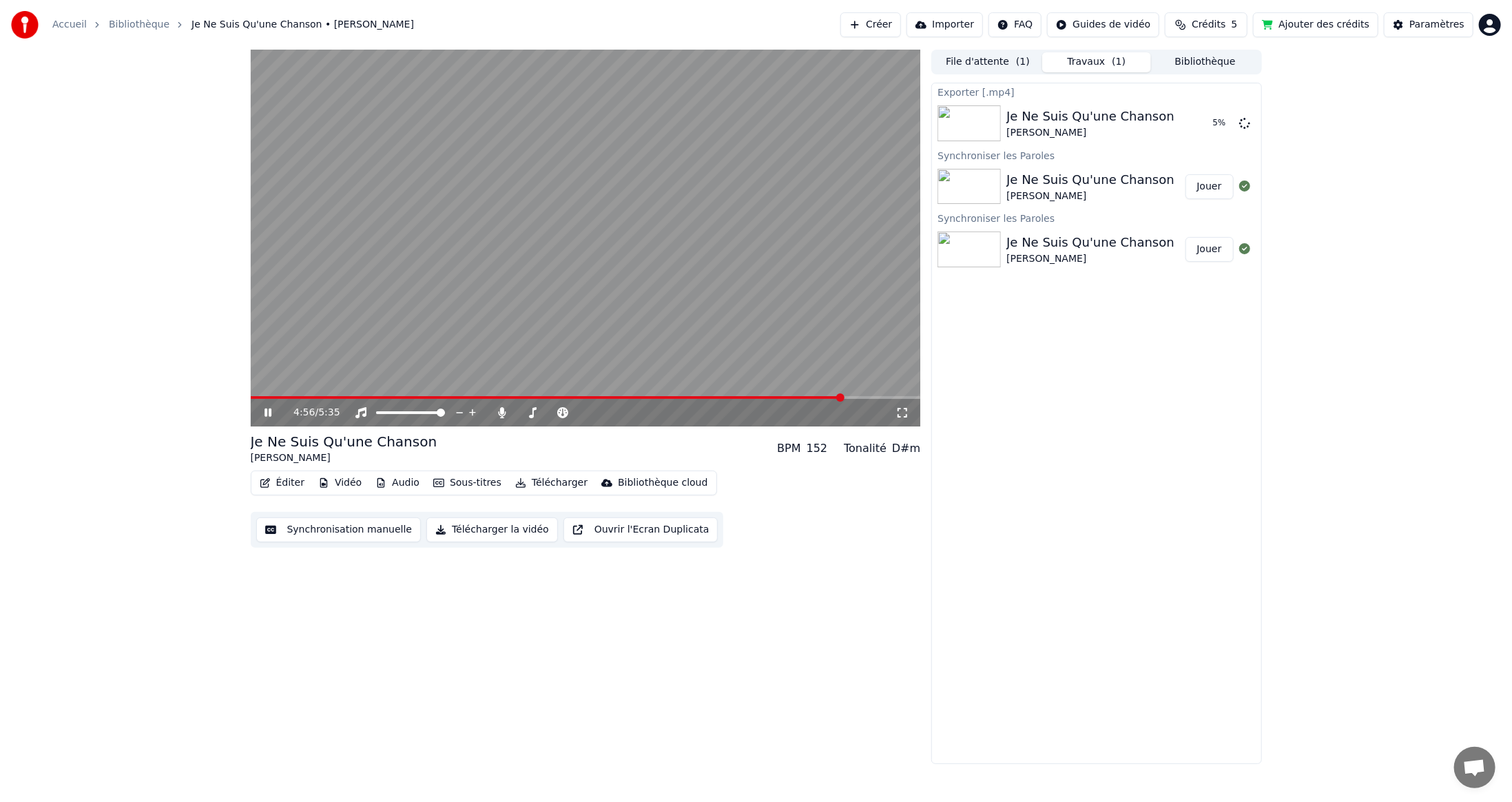
click at [620, 270] on video at bounding box center [585, 238] width 670 height 377
click at [1206, 120] on button "Afficher" at bounding box center [1203, 123] width 60 height 24
click at [503, 411] on icon at bounding box center [502, 412] width 8 height 11
click at [544, 485] on button "Télécharger" at bounding box center [551, 483] width 83 height 20
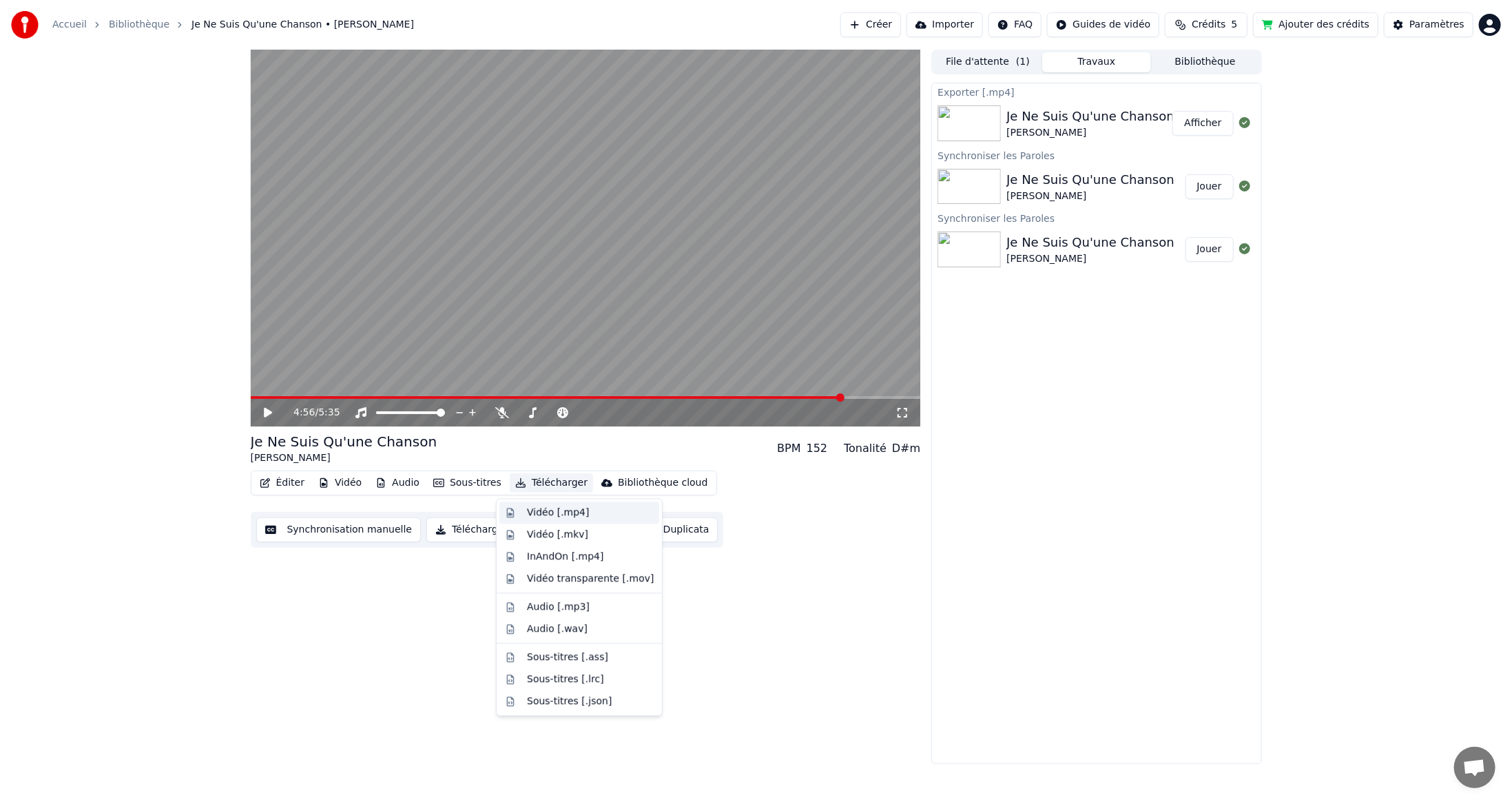
click at [543, 510] on div "Vidéo [.mp4]" at bounding box center [558, 512] width 62 height 14
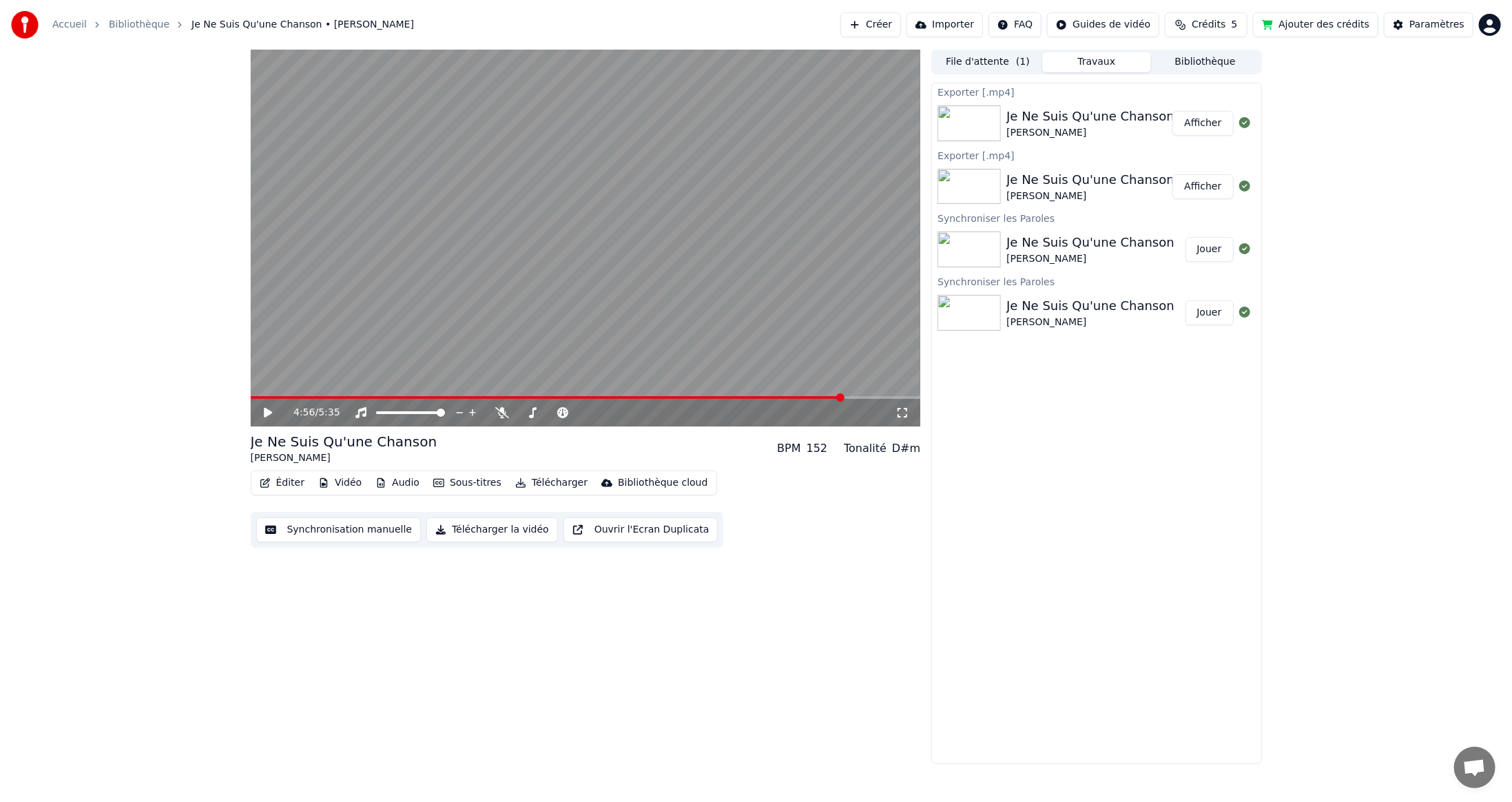
click at [1205, 116] on button "Afficher" at bounding box center [1203, 123] width 60 height 24
